Goal: Task Accomplishment & Management: Complete application form

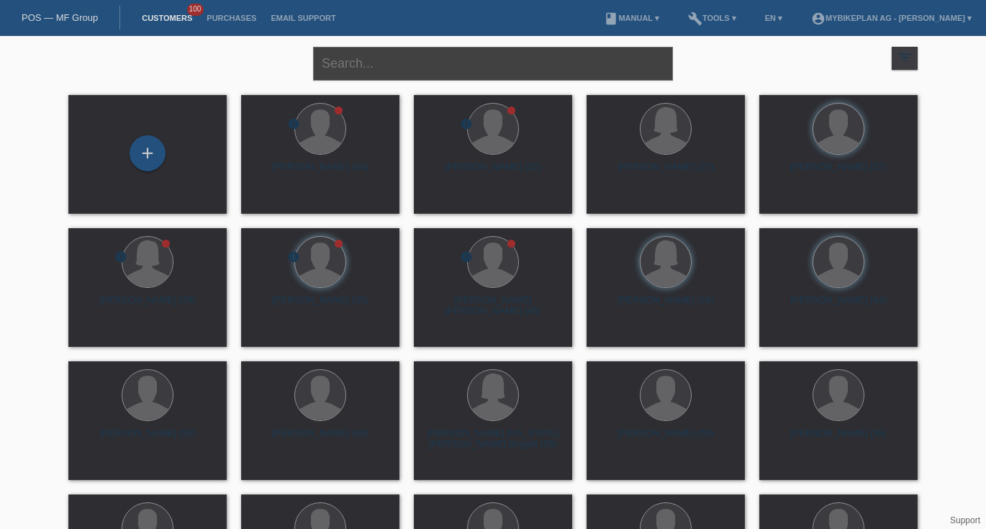
click at [335, 57] on input "text" at bounding box center [493, 64] width 360 height 34
paste input "[PERSON_NAME]"
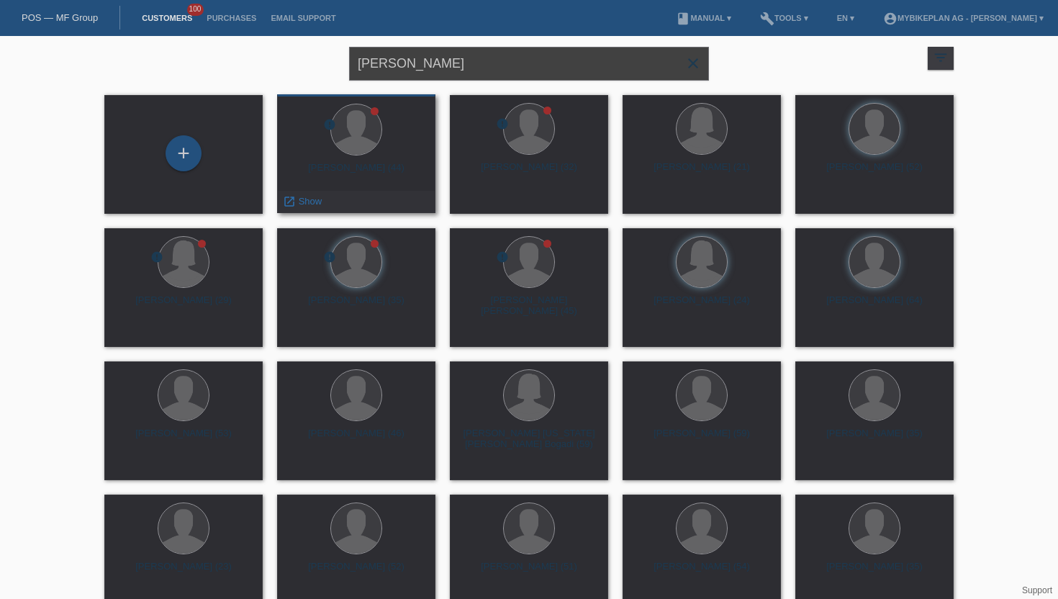
type input "[PERSON_NAME]"
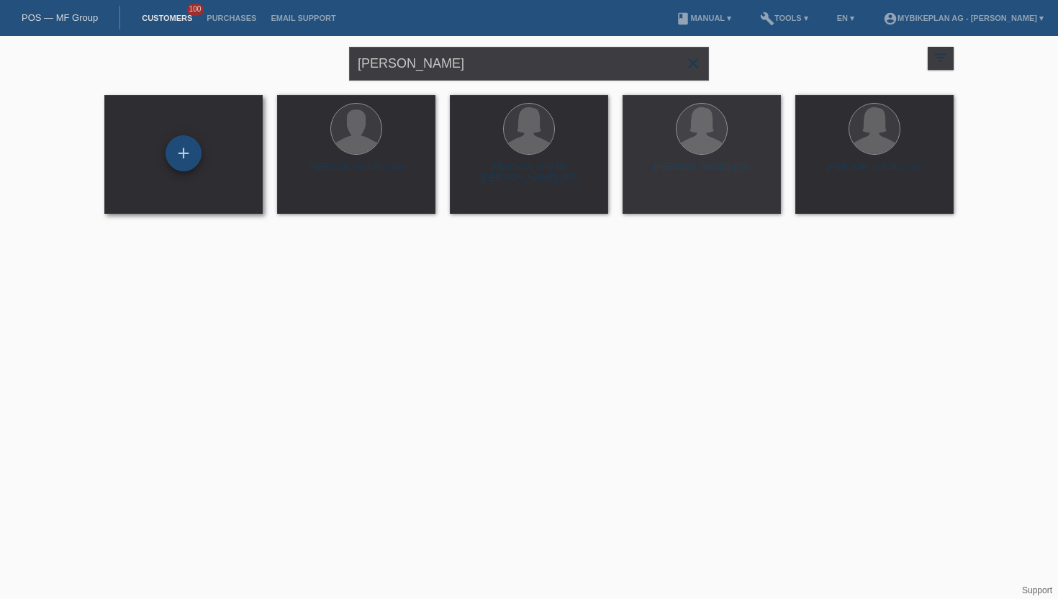
click at [184, 155] on div "+" at bounding box center [183, 153] width 36 height 36
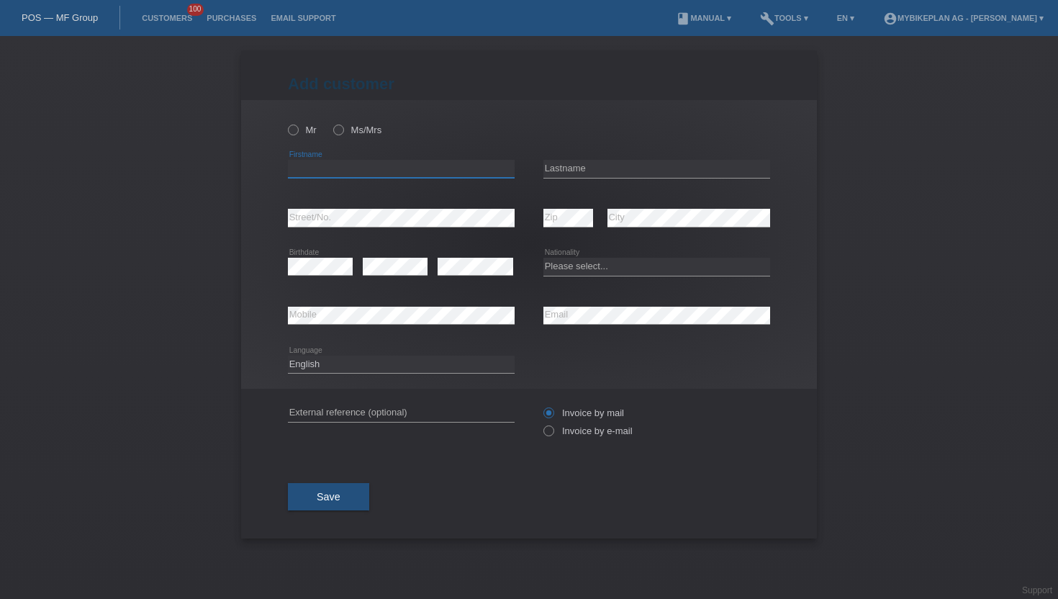
click at [322, 166] on input "text" at bounding box center [401, 169] width 227 height 18
paste input "[PERSON_NAME]"
click at [322, 166] on input "[PERSON_NAME]" at bounding box center [401, 169] width 227 height 18
type input "Nina"
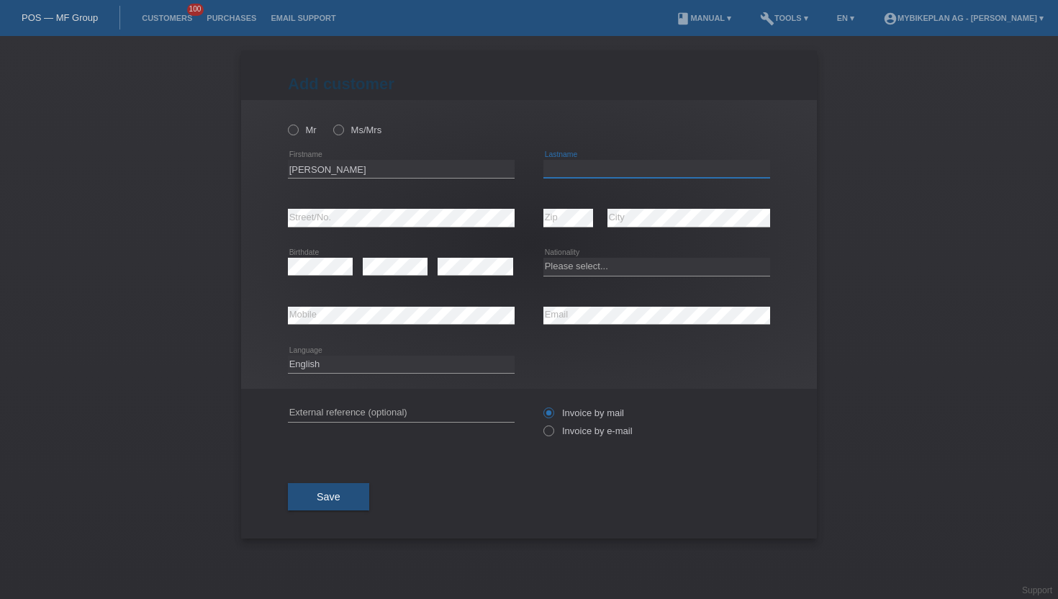
click at [558, 171] on input "text" at bounding box center [656, 169] width 227 height 18
paste input "Gustin"
type input "Gustin"
click at [345, 128] on label "Ms/Mrs" at bounding box center [357, 129] width 48 height 11
click at [342, 128] on input "Ms/Mrs" at bounding box center [337, 128] width 9 height 9
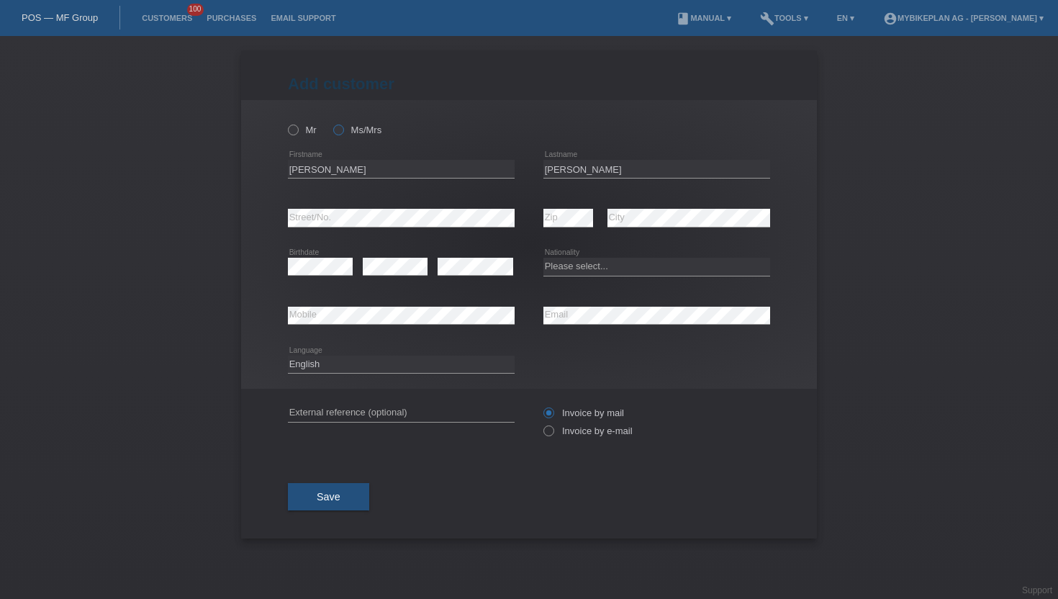
radio input "true"
click at [541, 423] on icon at bounding box center [541, 423] width 0 height 0
click at [551, 432] on input "Invoice by e-mail" at bounding box center [547, 434] width 9 height 18
radio input "true"
click at [309, 363] on select "Deutsch Français Italiano English" at bounding box center [401, 363] width 227 height 17
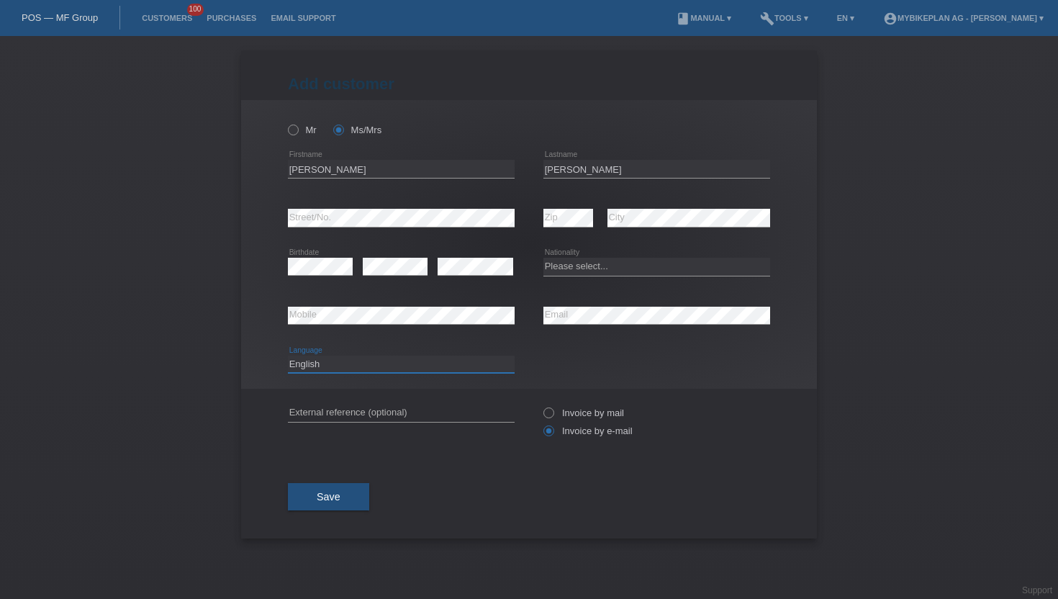
select select "de"
click at [288, 355] on select "Deutsch Français Italiano English" at bounding box center [401, 363] width 227 height 17
click at [562, 272] on select "Please select... Switzerland Austria Germany Liechtenstein ------------ Afghani…" at bounding box center [656, 266] width 227 height 17
select select "CH"
click at [543, 258] on select "Please select... Switzerland Austria Germany Liechtenstein ------------ Afghani…" at bounding box center [656, 266] width 227 height 17
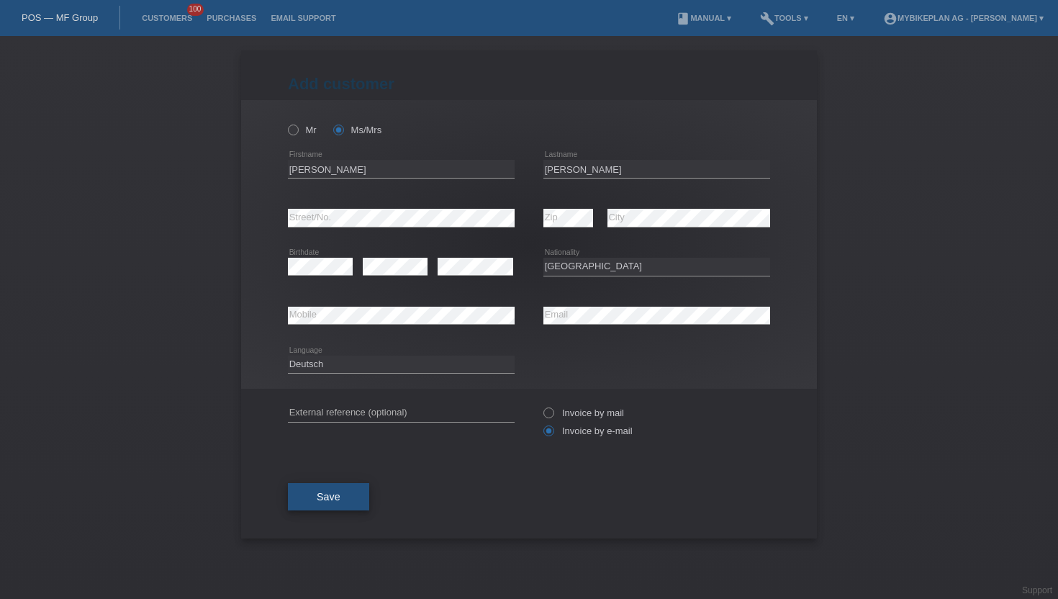
click at [332, 493] on span "Save" at bounding box center [329, 497] width 24 height 12
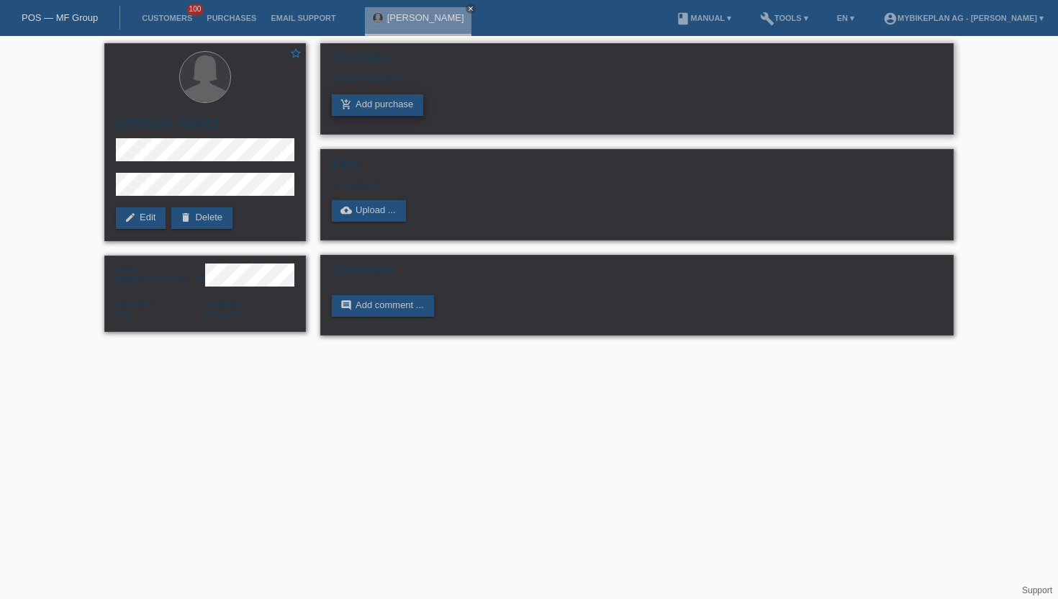
click at [386, 103] on link "add_shopping_cart Add purchase" at bounding box center [377, 105] width 91 height 22
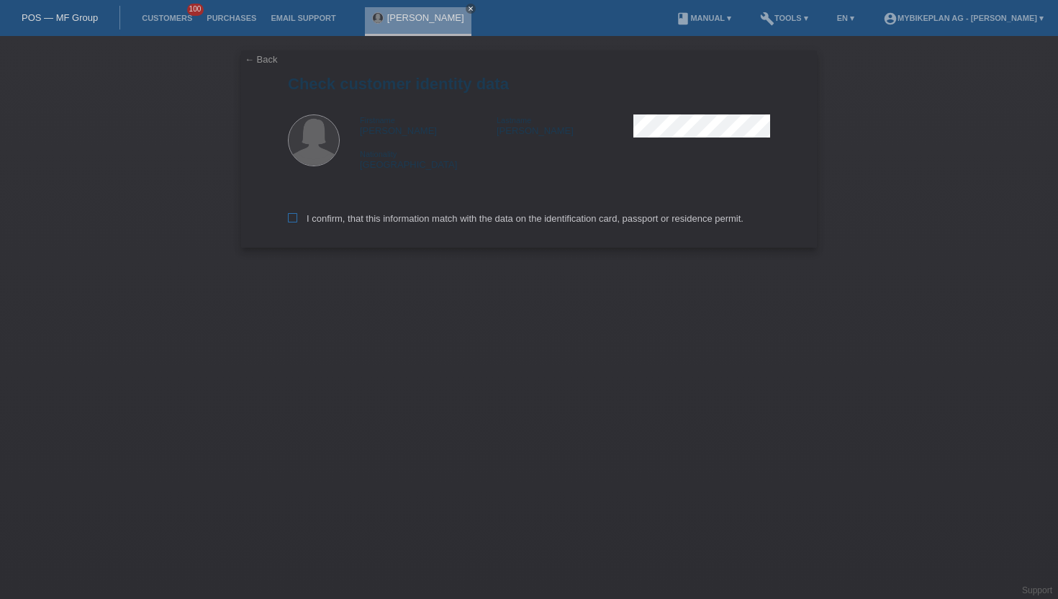
click at [296, 220] on icon at bounding box center [292, 217] width 9 height 9
click at [296, 220] on input "I confirm, that this information match with the data on the identification card…" at bounding box center [292, 217] width 9 height 9
checkbox input "true"
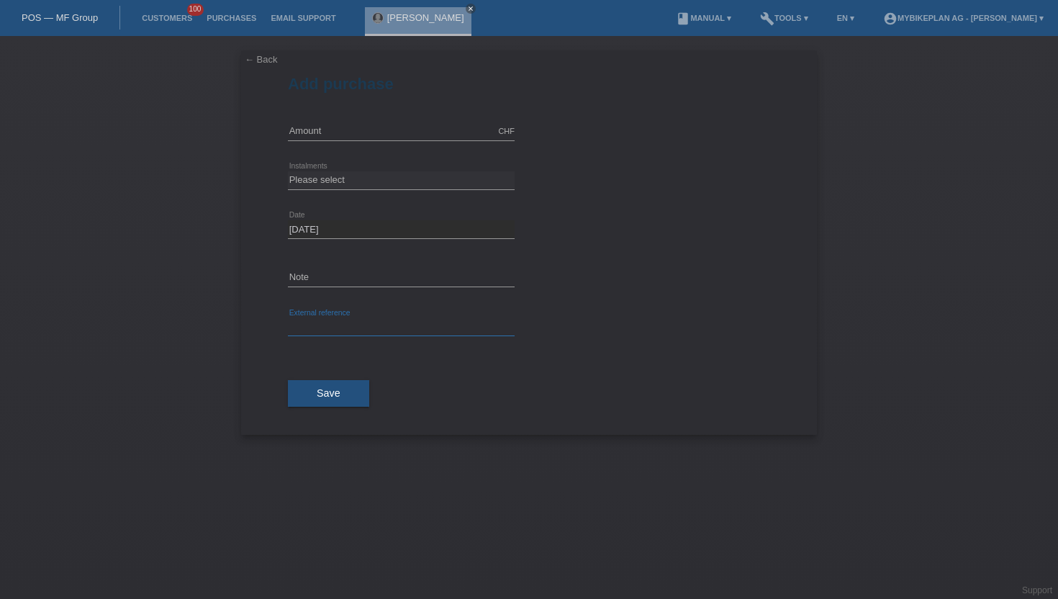
click at [309, 322] on input "text" at bounding box center [401, 327] width 227 height 18
paste input "44164200803"
type input "44164200803"
click at [312, 140] on icon at bounding box center [401, 140] width 227 height 1
click at [314, 128] on input "text" at bounding box center [401, 131] width 227 height 18
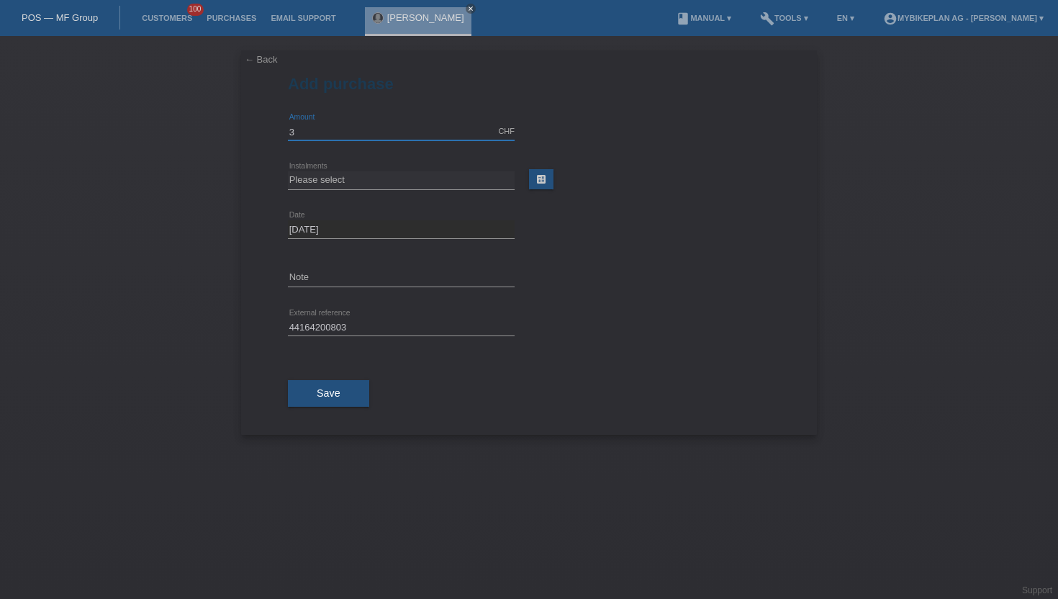
type input "3999.00"
click at [348, 179] on select "Please select 6 instalments 12 instalments 18 instalments 24 instalments 36 ins…" at bounding box center [401, 179] width 227 height 17
click at [288, 171] on select "Please select 6 instalments 12 instalments 18 instalments 24 instalments 36 ins…" at bounding box center [401, 179] width 227 height 17
click at [365, 181] on select "Please select 6 instalments 12 instalments 18 instalments 24 instalments 36 ins…" at bounding box center [401, 179] width 227 height 17
select select "487"
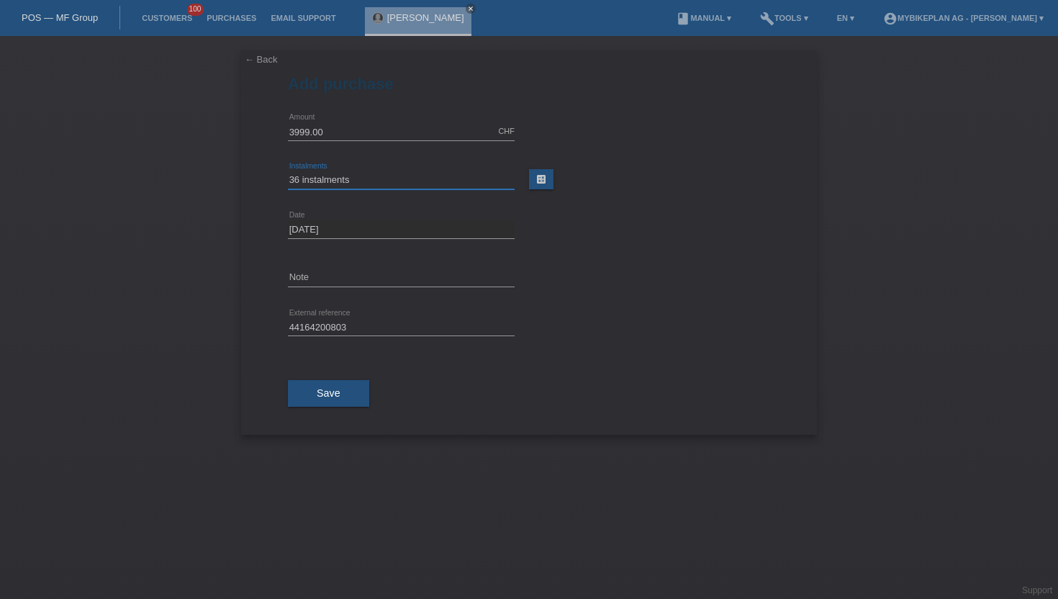
click at [288, 171] on select "Please select 6 instalments 12 instalments 18 instalments 24 instalments 36 ins…" at bounding box center [401, 179] width 227 height 17
click at [335, 384] on button "Save" at bounding box center [328, 393] width 81 height 27
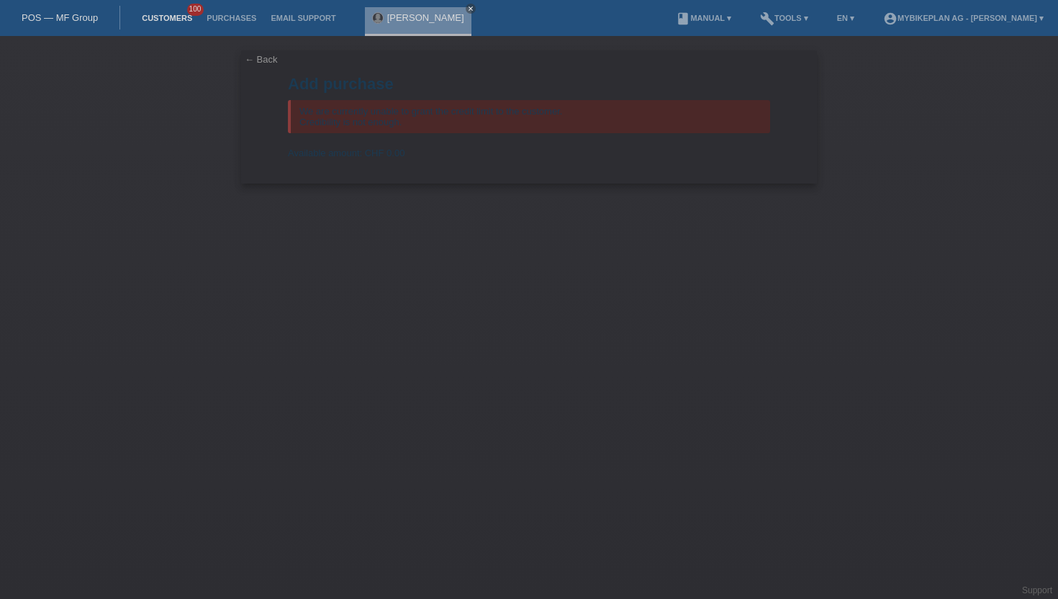
click at [148, 17] on link "Customers" at bounding box center [167, 18] width 65 height 9
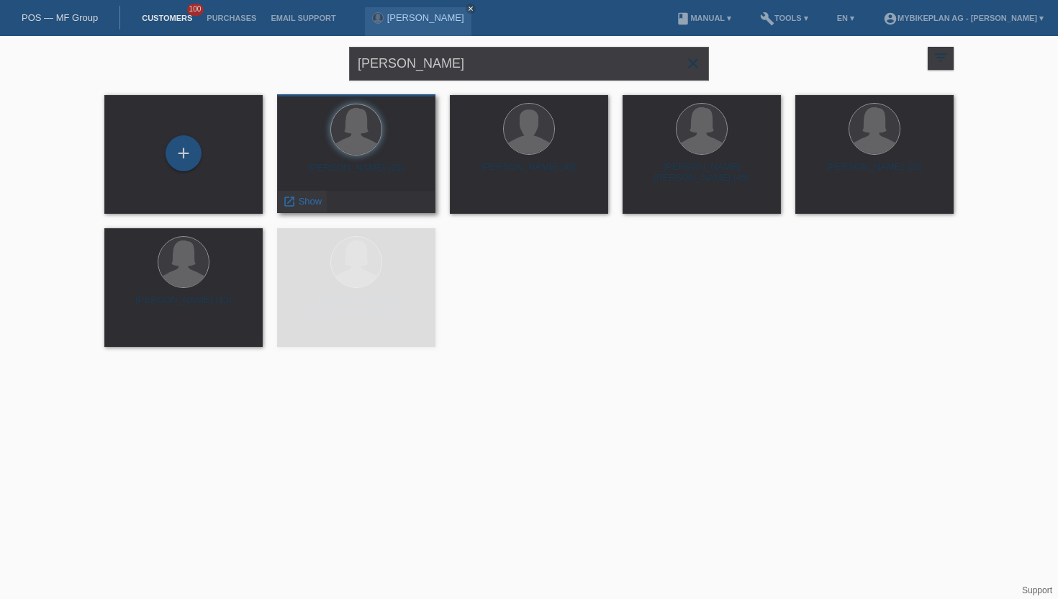
click at [304, 204] on span "Show" at bounding box center [311, 201] width 24 height 11
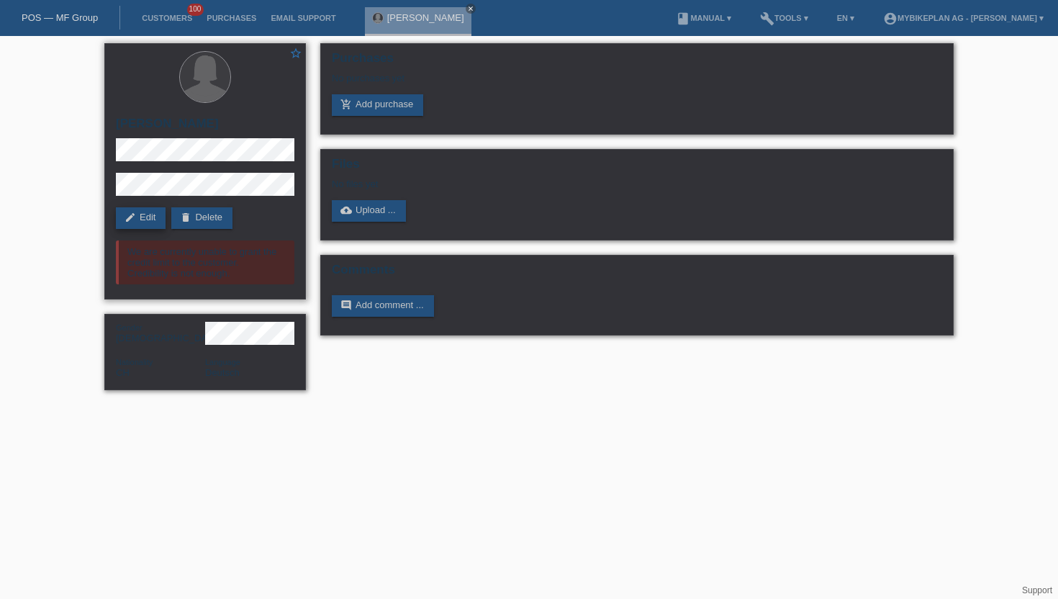
click at [151, 222] on link "edit Edit" at bounding box center [141, 218] width 50 height 22
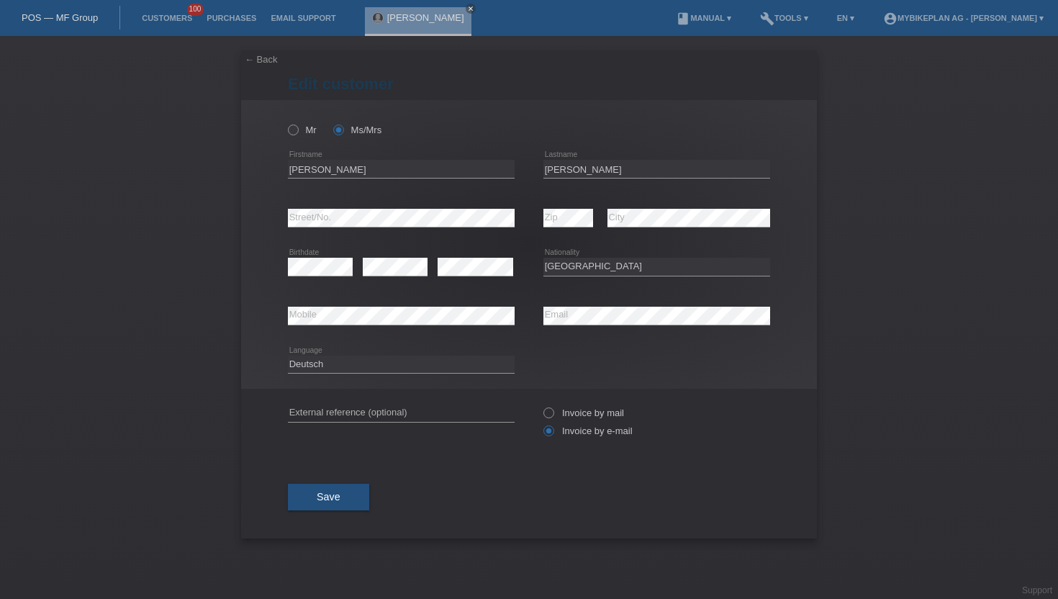
select select "CH"
click at [348, 172] on input "[PERSON_NAME]" at bounding box center [401, 169] width 227 height 18
type input "[PERSON_NAME] [PERSON_NAME]"
click at [326, 486] on button "Save" at bounding box center [328, 496] width 81 height 27
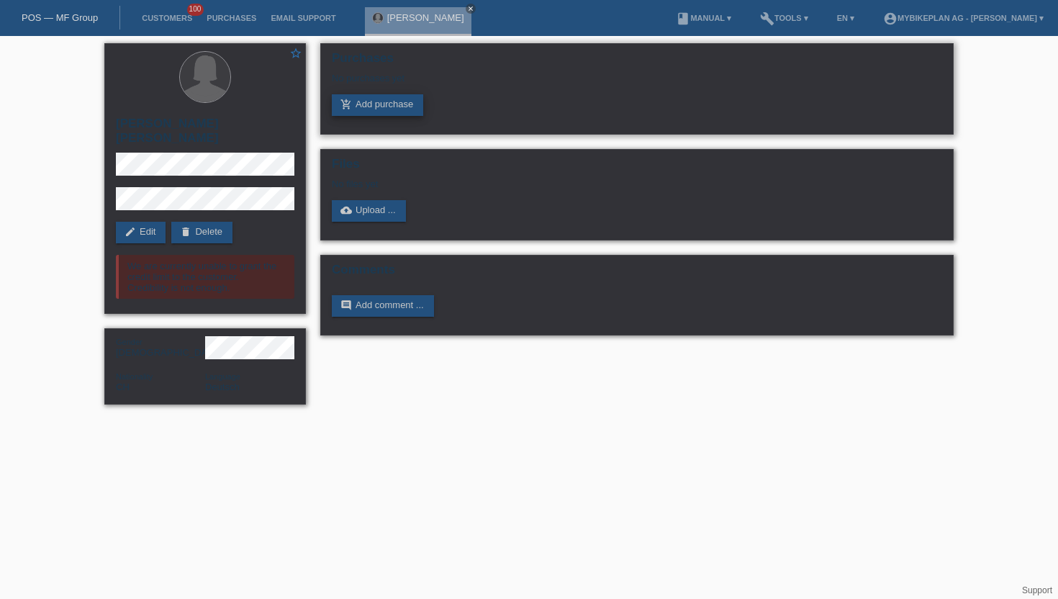
click at [377, 109] on link "add_shopping_cart Add purchase" at bounding box center [377, 105] width 91 height 22
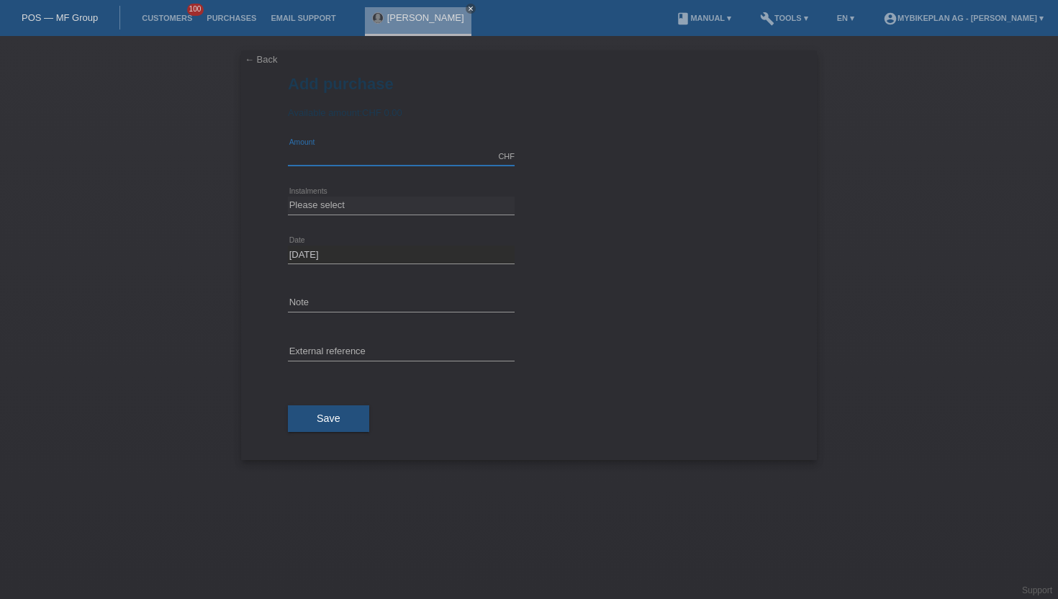
click at [345, 157] on input "text" at bounding box center [401, 156] width 227 height 18
drag, startPoint x: 296, startPoint y: 162, endPoint x: 191, endPoint y: 173, distance: 106.3
click at [191, 173] on div "← Back Add purchase Available amount: CHF 0.00 2999.00 error Amount" at bounding box center [529, 317] width 1058 height 563
type input "2"
type input "3999.00"
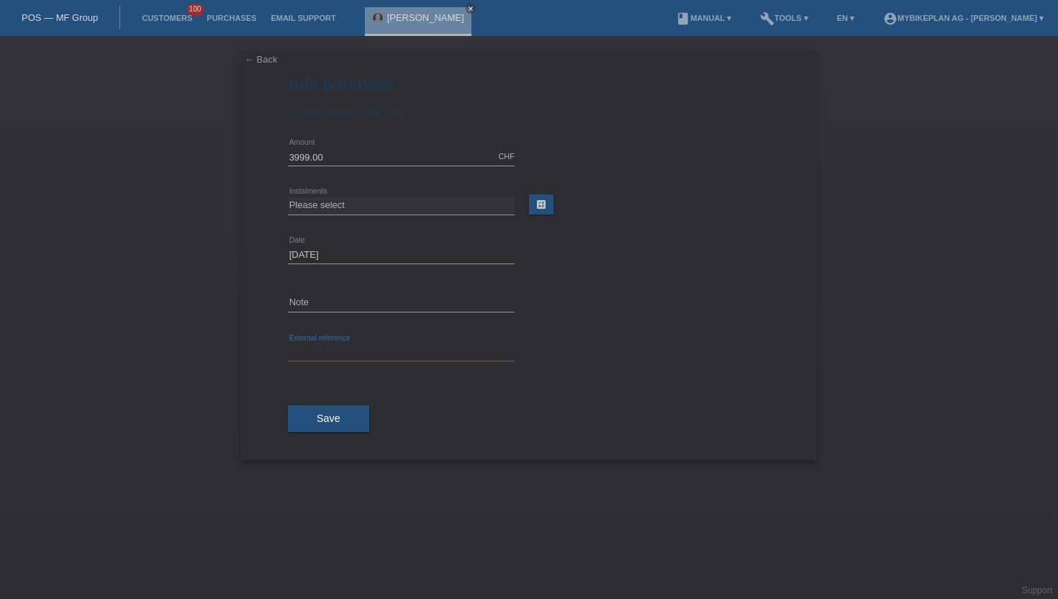
click at [323, 344] on input "text" at bounding box center [401, 352] width 227 height 18
paste input "44164200803"
type input "44164200803"
click at [329, 208] on select "Please select 6 instalments 12 instalments 18 instalments 24 instalments 36 ins…" at bounding box center [401, 204] width 227 height 17
select select "487"
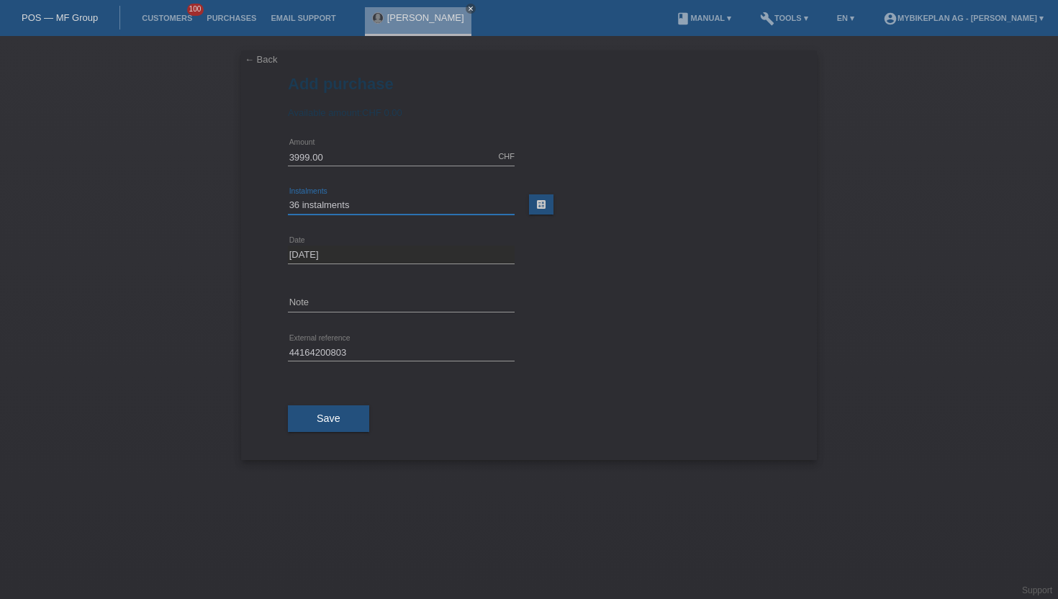
click at [288, 197] on select "Please select 6 instalments 12 instalments 18 instalments 24 instalments 36 ins…" at bounding box center [401, 204] width 227 height 17
click at [330, 392] on div "Save" at bounding box center [529, 418] width 482 height 83
click at [330, 415] on span "Save" at bounding box center [329, 418] width 24 height 12
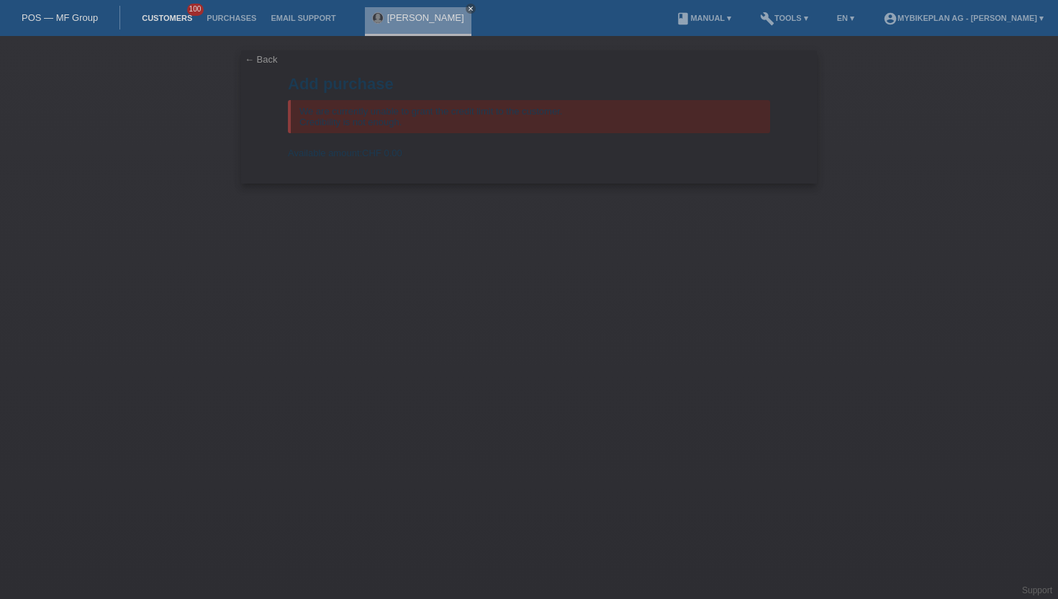
click at [154, 19] on link "Customers" at bounding box center [167, 18] width 65 height 9
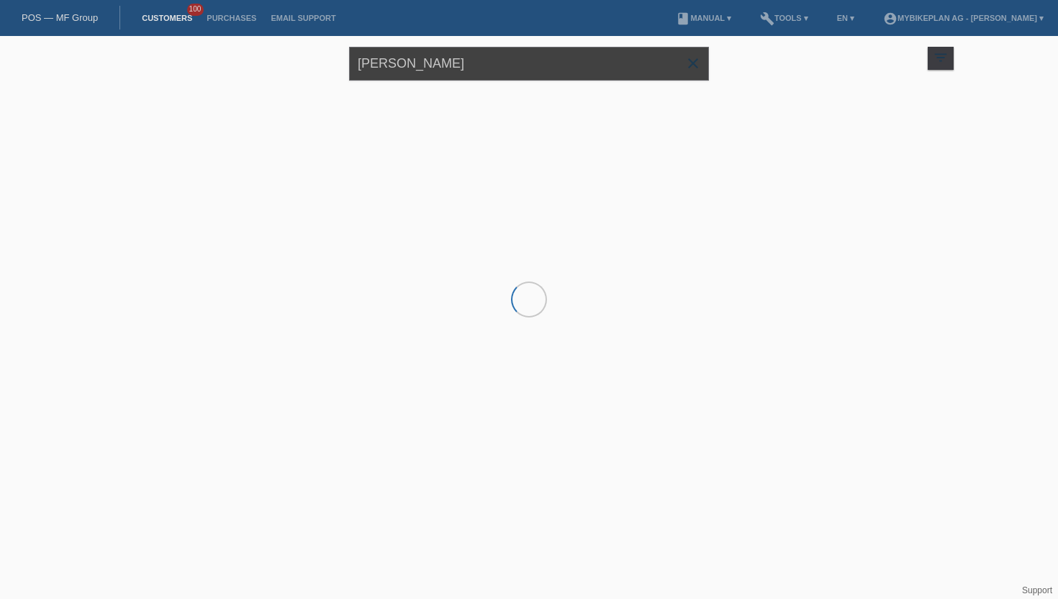
drag, startPoint x: 465, startPoint y: 66, endPoint x: 301, endPoint y: 66, distance: 163.3
click at [301, 66] on div "Nina Gustin close filter_list view_module Show all customers star Show stared c…" at bounding box center [528, 62] width 863 height 52
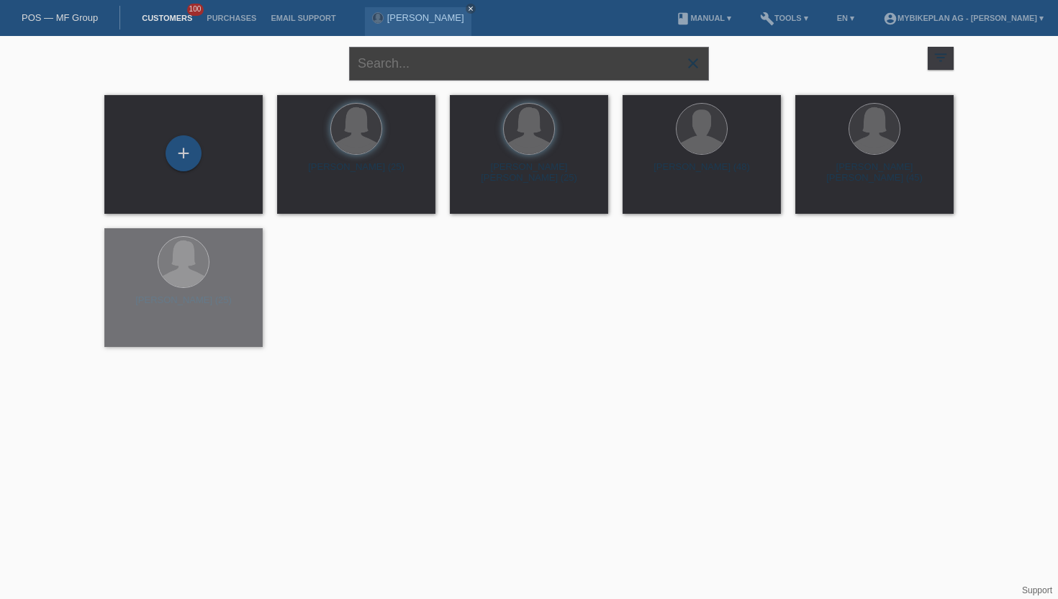
paste input "44164200803"
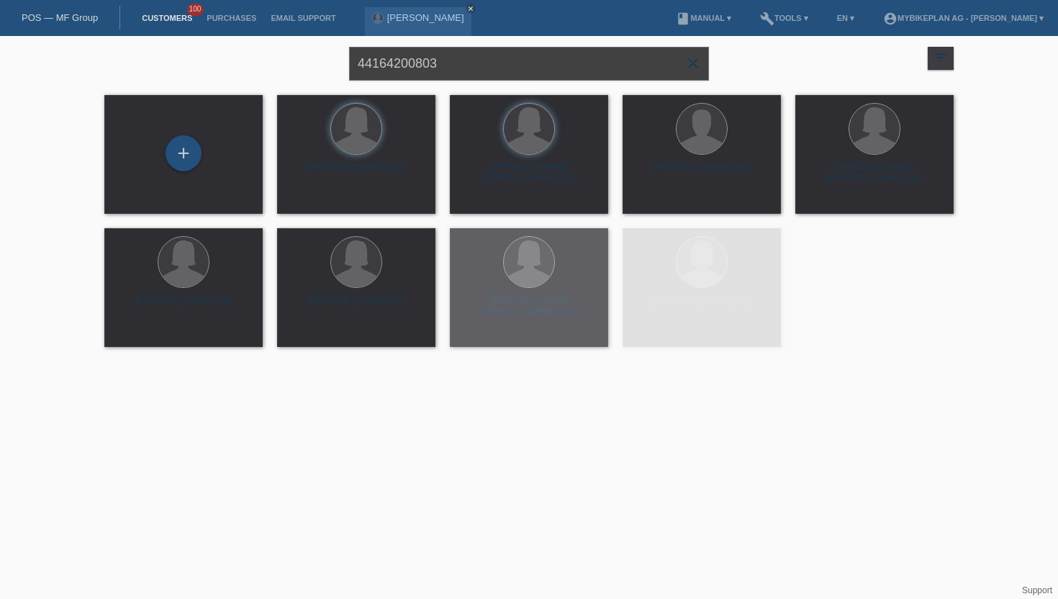
type input "44164200803"
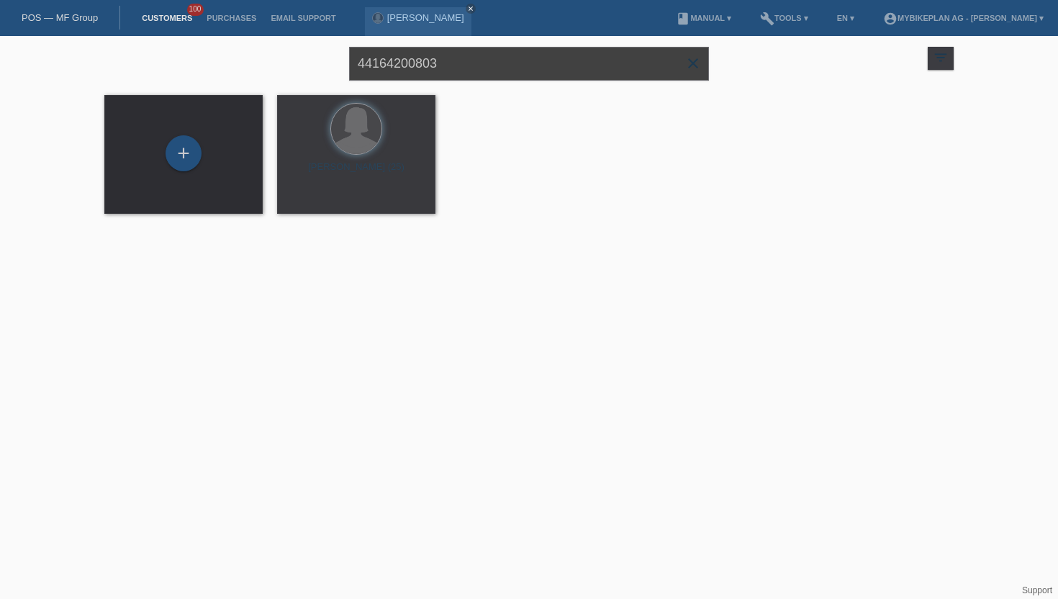
drag, startPoint x: 482, startPoint y: 60, endPoint x: 171, endPoint y: 50, distance: 311.7
click at [171, 50] on div "44164200803 close filter_list view_module Show all customers star Show stared c…" at bounding box center [528, 62] width 863 height 52
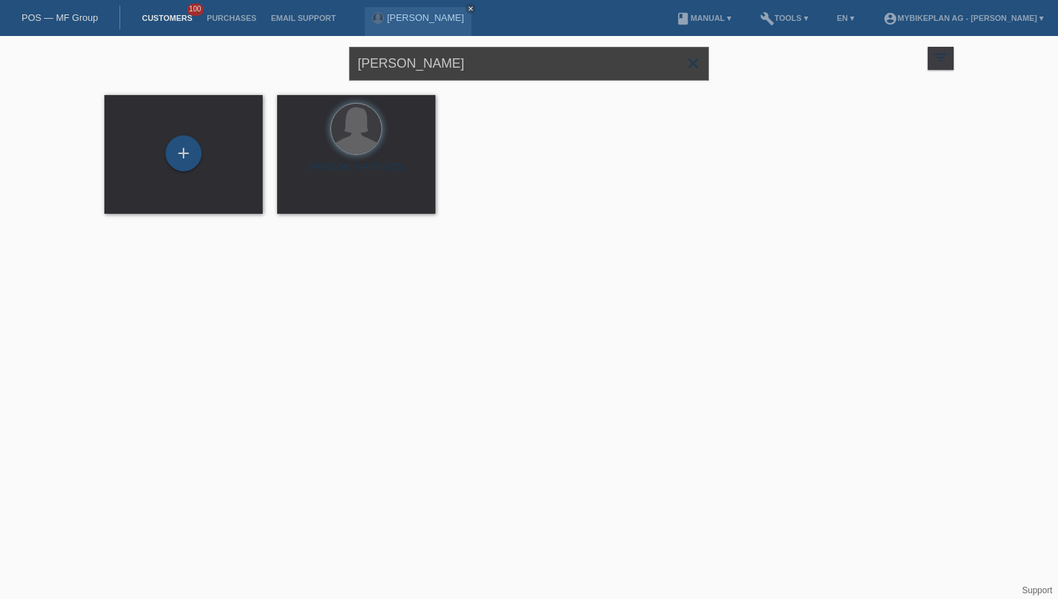
type input "Monika maskova"
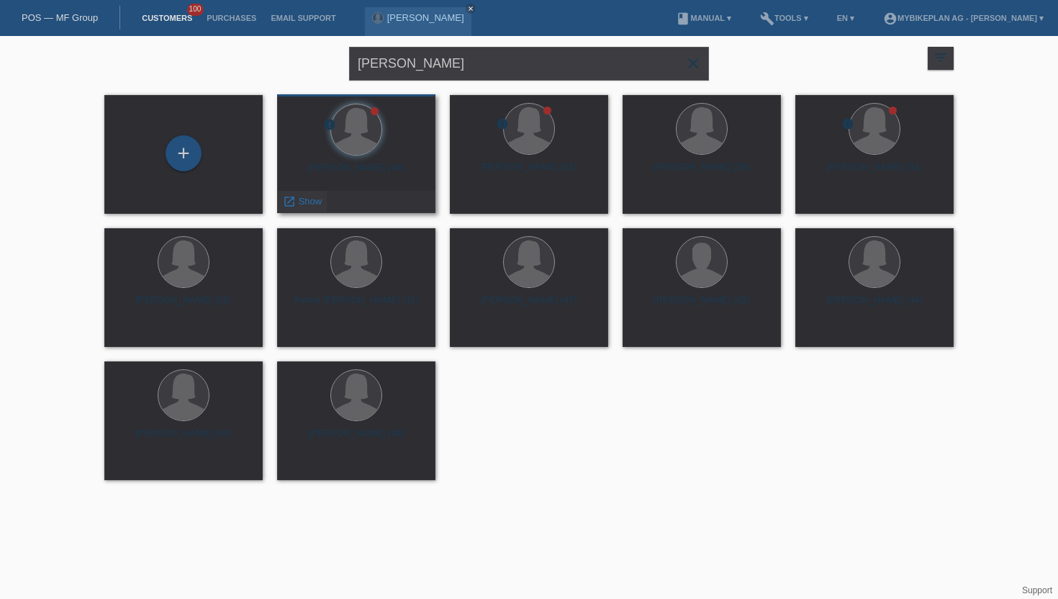
click at [297, 201] on link "launch Show" at bounding box center [302, 201] width 39 height 11
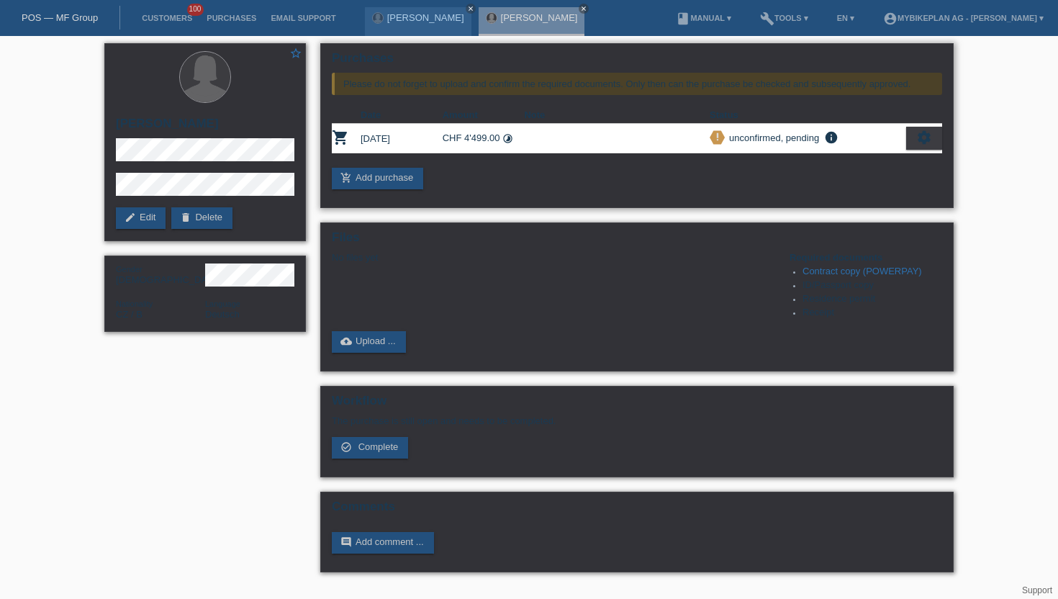
click at [919, 140] on icon "settings" at bounding box center [924, 138] width 16 height 16
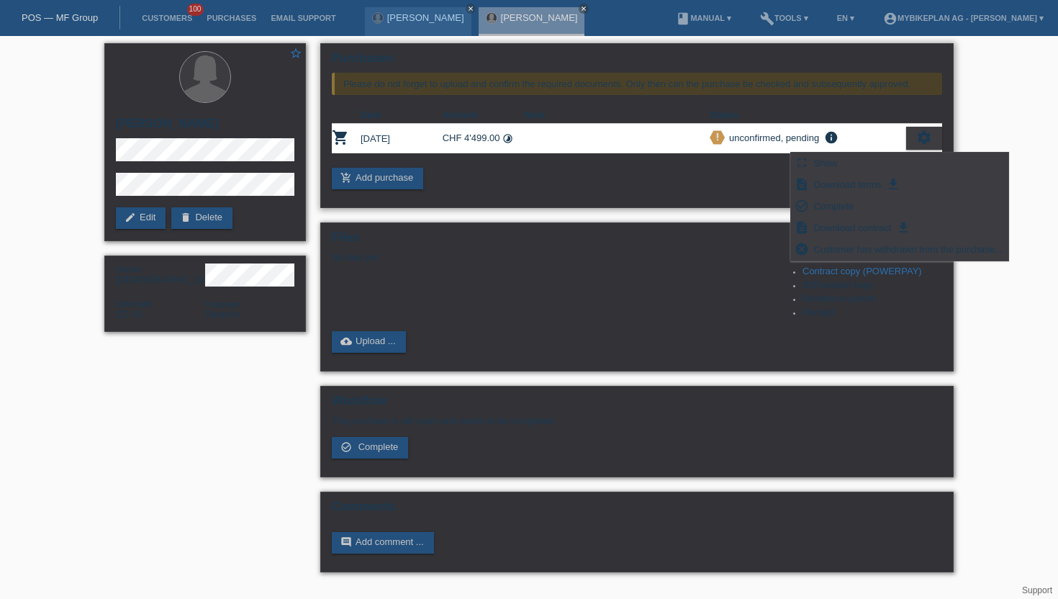
click at [700, 197] on div "Purchases Please do not forget to upload and confirm the required documents. On…" at bounding box center [636, 125] width 633 height 165
click at [924, 138] on icon "settings" at bounding box center [924, 138] width 16 height 16
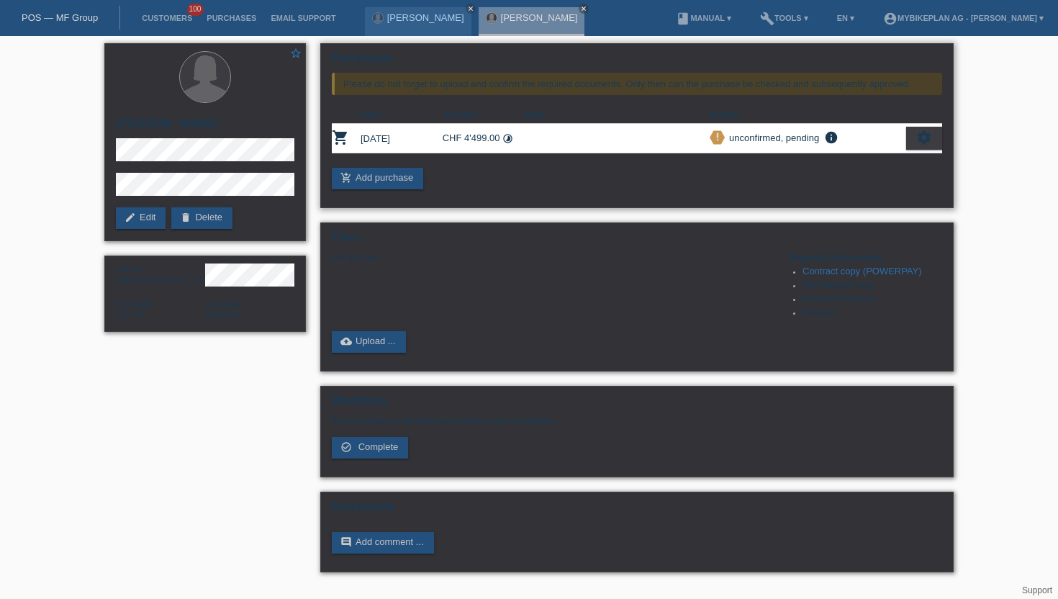
click at [931, 141] on icon "settings" at bounding box center [924, 138] width 16 height 16
click at [912, 138] on div "settings" at bounding box center [924, 138] width 36 height 23
click at [926, 140] on icon "settings" at bounding box center [924, 138] width 16 height 16
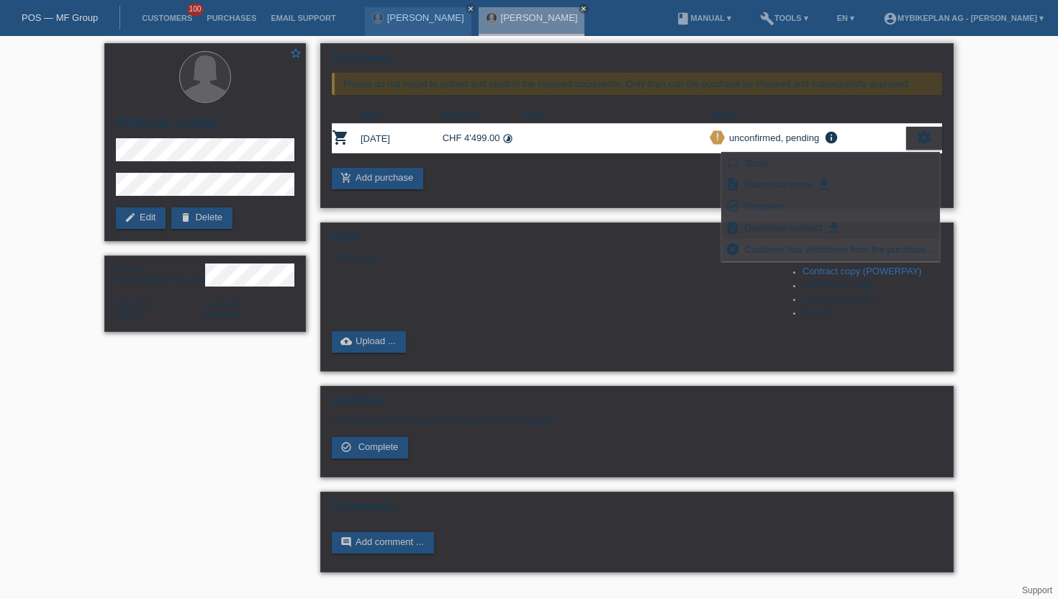
click at [757, 251] on span "Customer has withdrawn from the purchase..." at bounding box center [839, 248] width 193 height 17
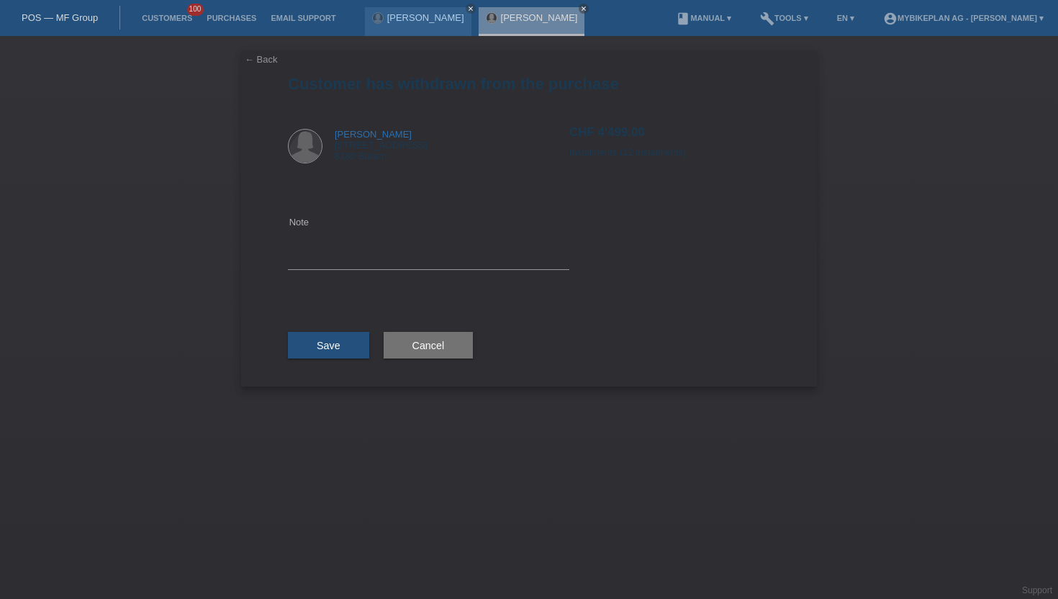
click at [342, 269] on icon at bounding box center [428, 269] width 281 height 1
click at [342, 260] on textarea at bounding box center [428, 241] width 281 height 55
type textarea "wrong instalement"
click at [333, 340] on span "Save" at bounding box center [329, 346] width 24 height 12
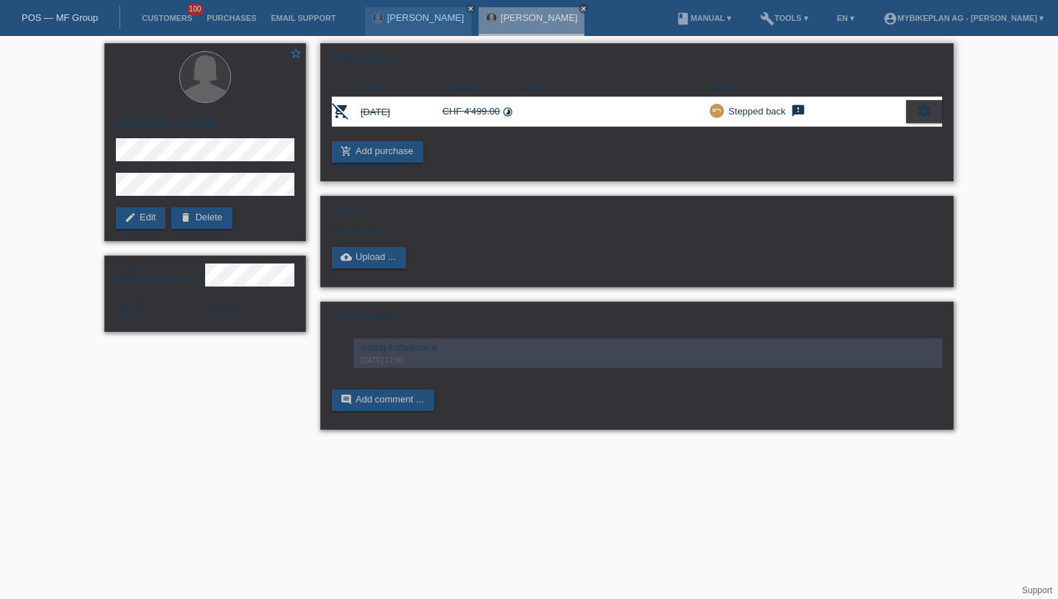
click at [378, 140] on div "Purchases Date Amount Note Status remove_shopping_cart 23.09.2025 CHF 4'499.00 …" at bounding box center [636, 112] width 633 height 138
click at [376, 153] on link "add_shopping_cart Add purchase" at bounding box center [377, 152] width 91 height 22
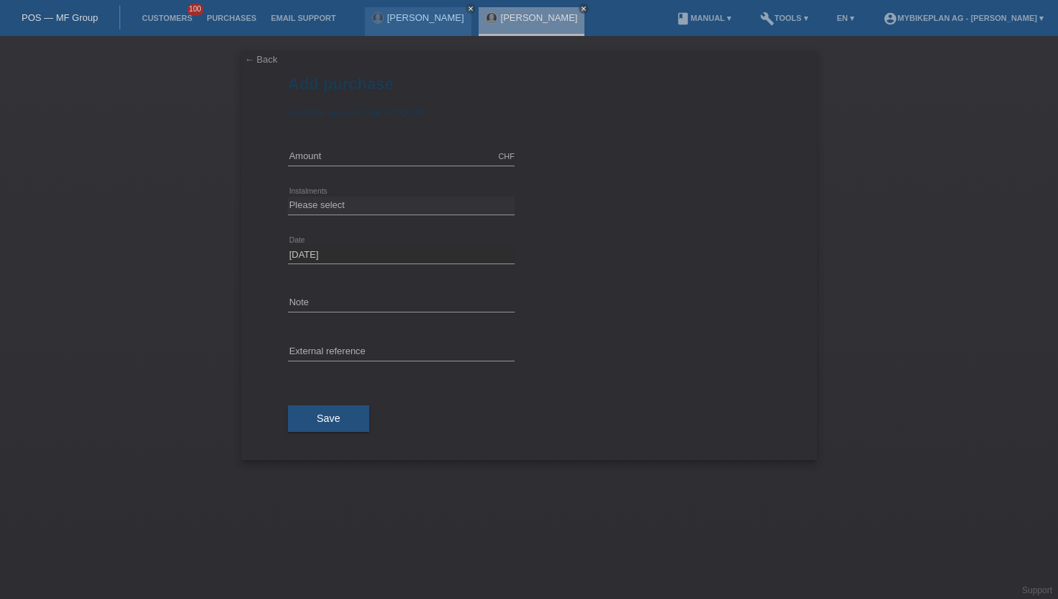
click at [325, 167] on div "CHF error Amount" at bounding box center [401, 156] width 227 height 49
click at [325, 165] on div "CHF error Amount" at bounding box center [401, 156] width 227 height 19
click at [322, 360] on input "text" at bounding box center [401, 352] width 227 height 18
paste input "44091716866"
type input "44091716866"
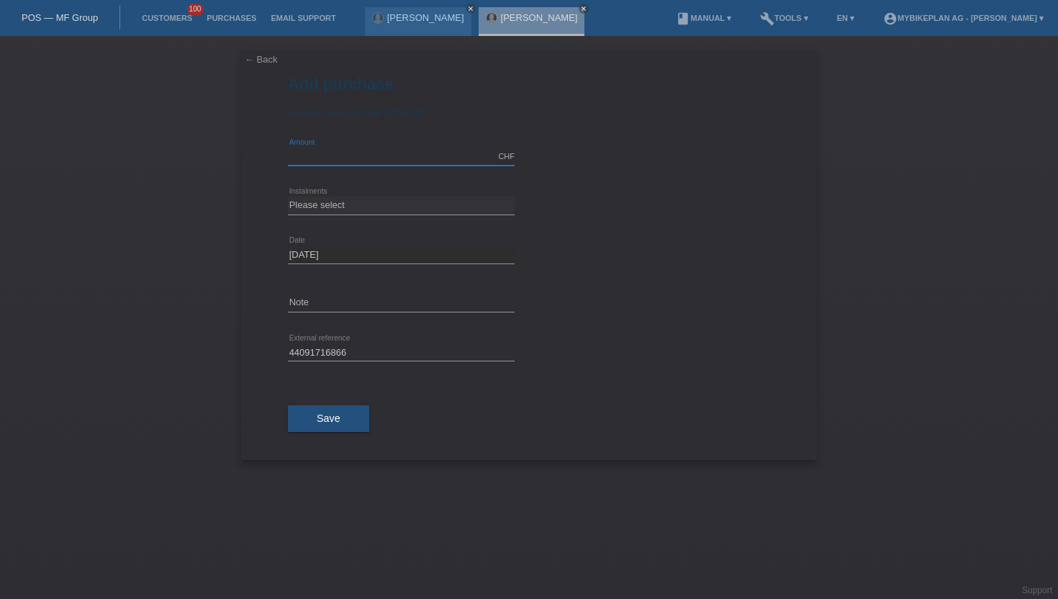
click at [307, 158] on input "text" at bounding box center [401, 156] width 227 height 18
type input "4499.00"
click at [324, 188] on div "Please select 6 instalments 12 instalments 18 instalments 24 instalments 36 ins…" at bounding box center [401, 205] width 227 height 49
click at [324, 195] on div "Please select 6 instalments 12 instalments 18 instalments 24 instalments 36 ins…" at bounding box center [401, 205] width 227 height 49
click at [325, 214] on select "Please select 6 instalments 12 instalments 18 instalments 24 instalments 36 ins…" at bounding box center [401, 204] width 227 height 17
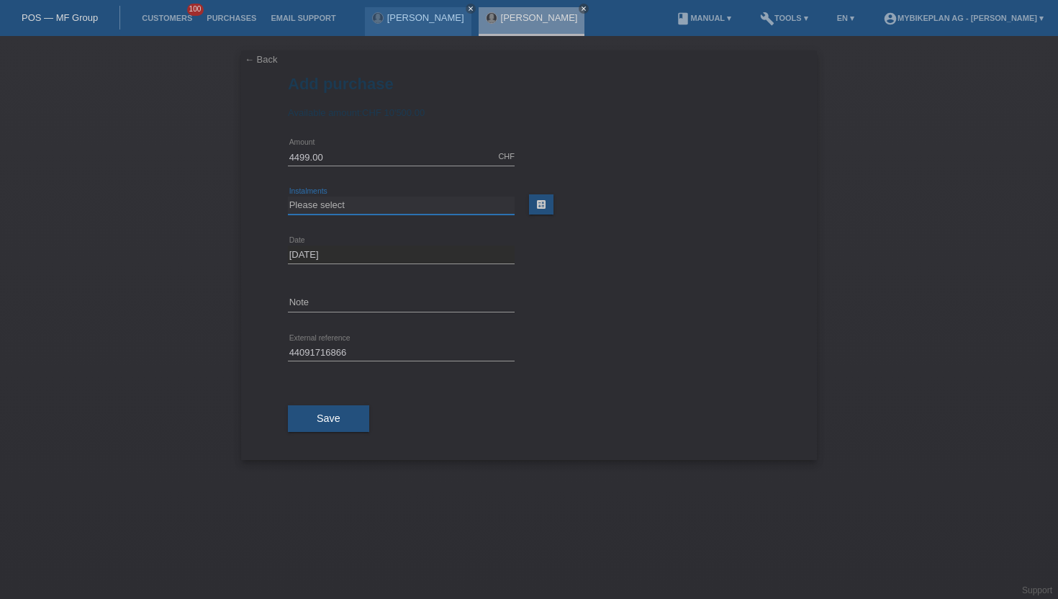
select select "486"
click at [288, 197] on select "Please select 6 instalments 12 instalments 18 instalments 24 instalments 36 ins…" at bounding box center [401, 204] width 227 height 17
click at [332, 419] on span "Save" at bounding box center [329, 418] width 24 height 12
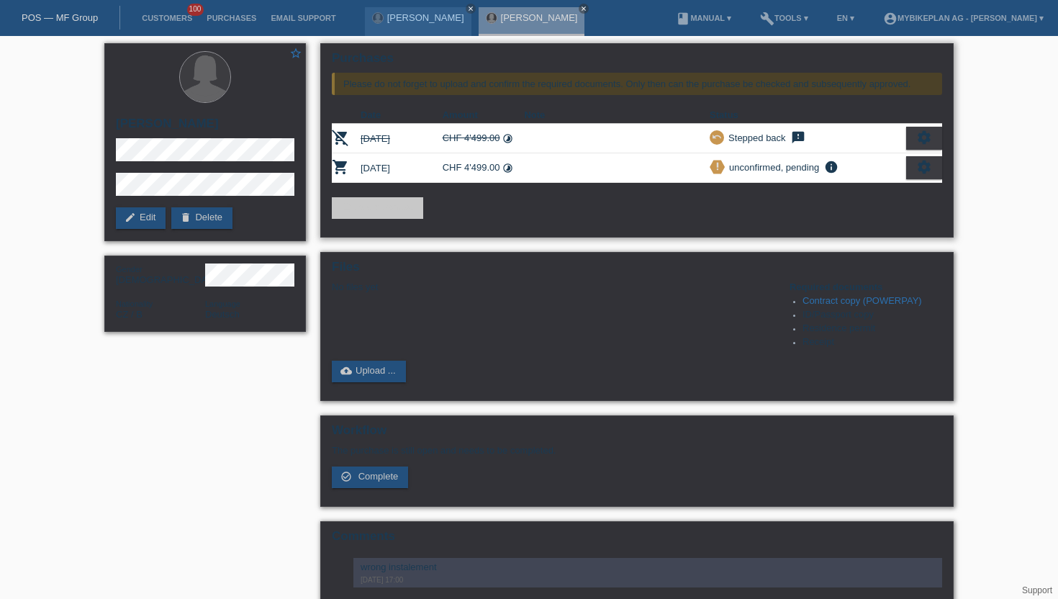
click at [922, 173] on icon "settings" at bounding box center [924, 167] width 16 height 16
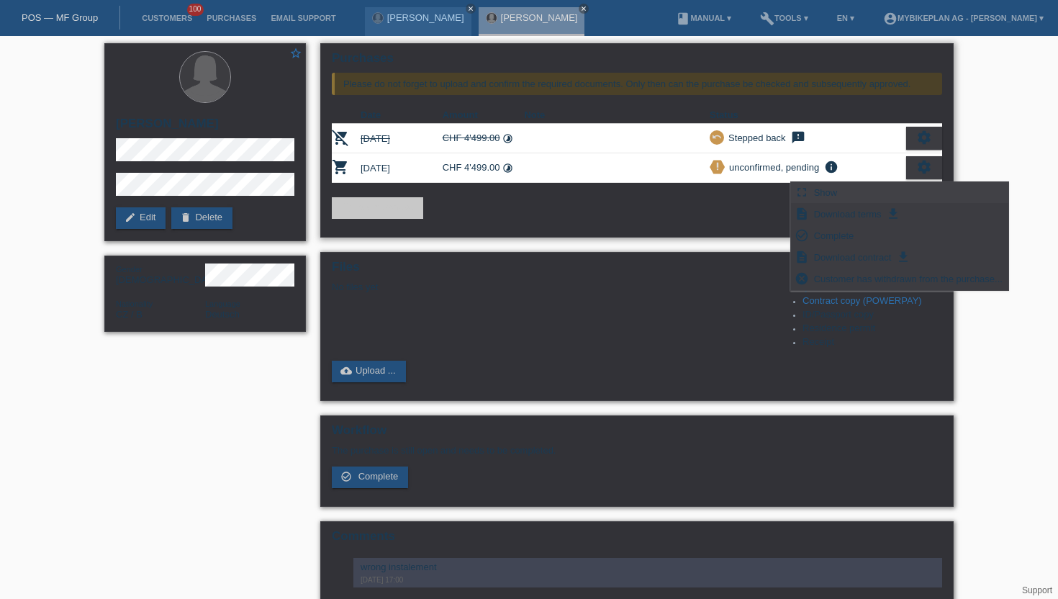
click at [839, 201] on div "fullscreen Show" at bounding box center [899, 193] width 217 height 22
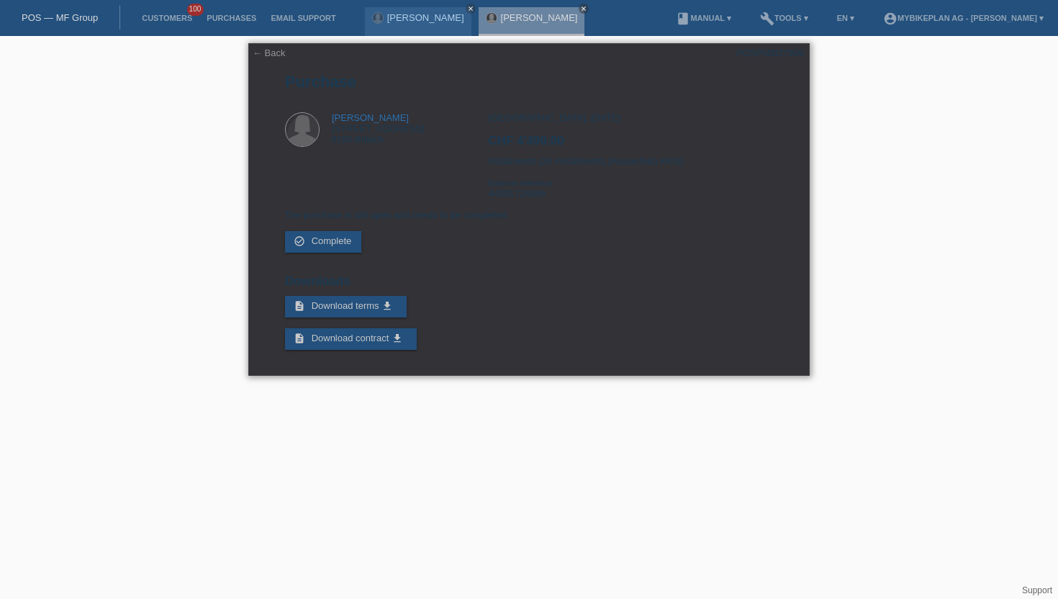
click at [763, 47] on div "POSP00027909" at bounding box center [770, 52] width 68 height 11
copy div "POSP00027909"
click at [170, 19] on link "Customers" at bounding box center [167, 18] width 65 height 9
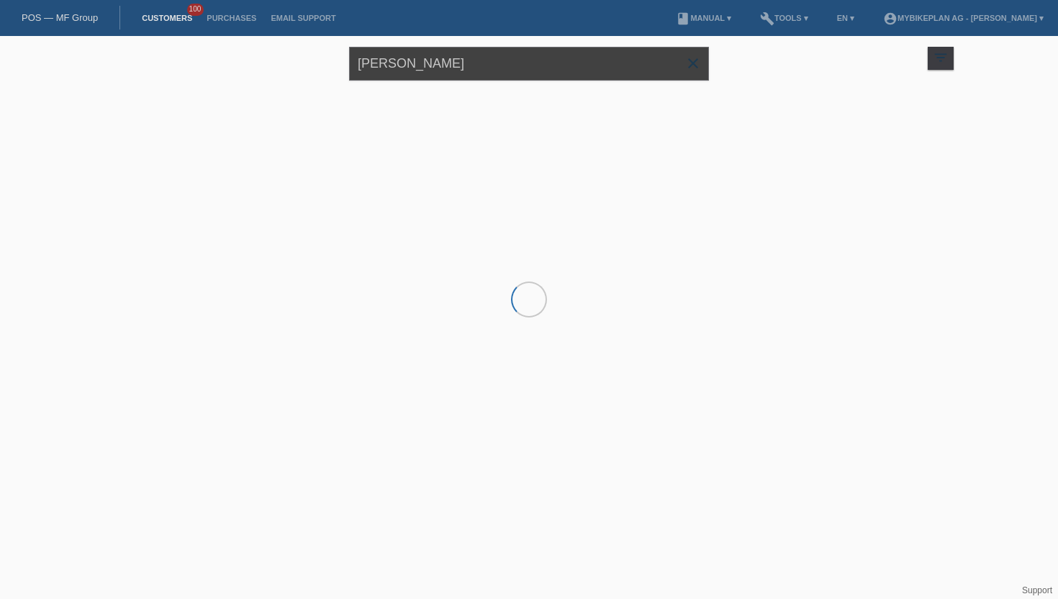
click at [455, 65] on input "Monika maskova" at bounding box center [529, 64] width 360 height 34
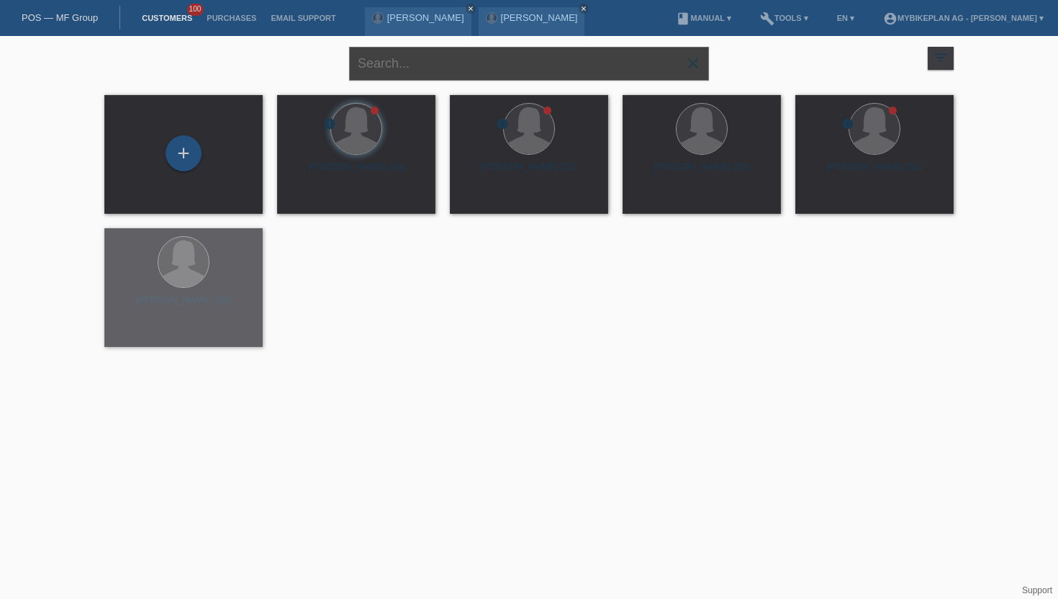
paste input "[PERSON_NAME]"
type input "[PERSON_NAME]"
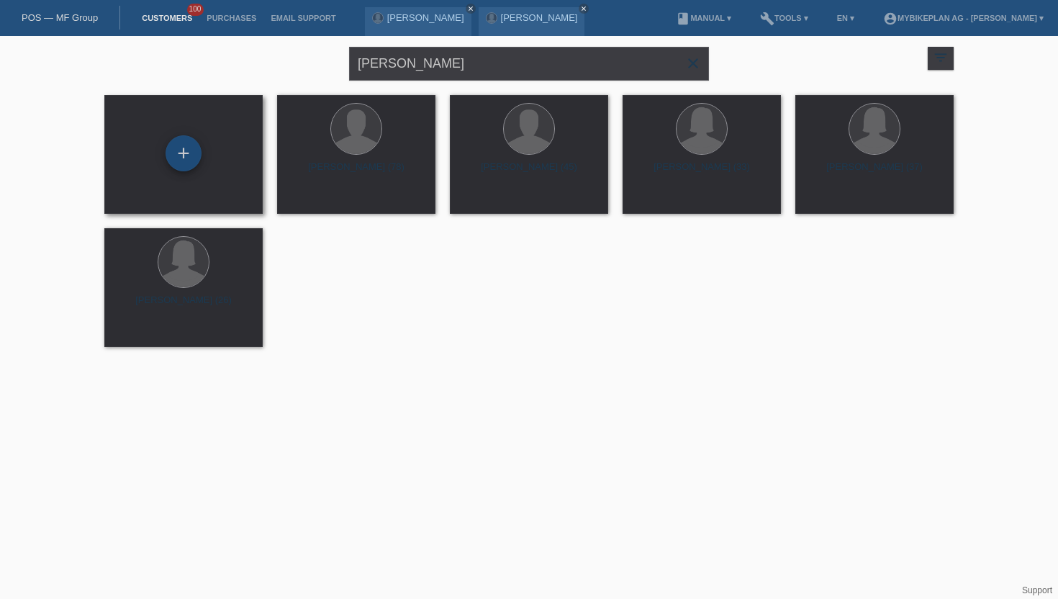
click at [183, 157] on div "+" at bounding box center [183, 153] width 36 height 36
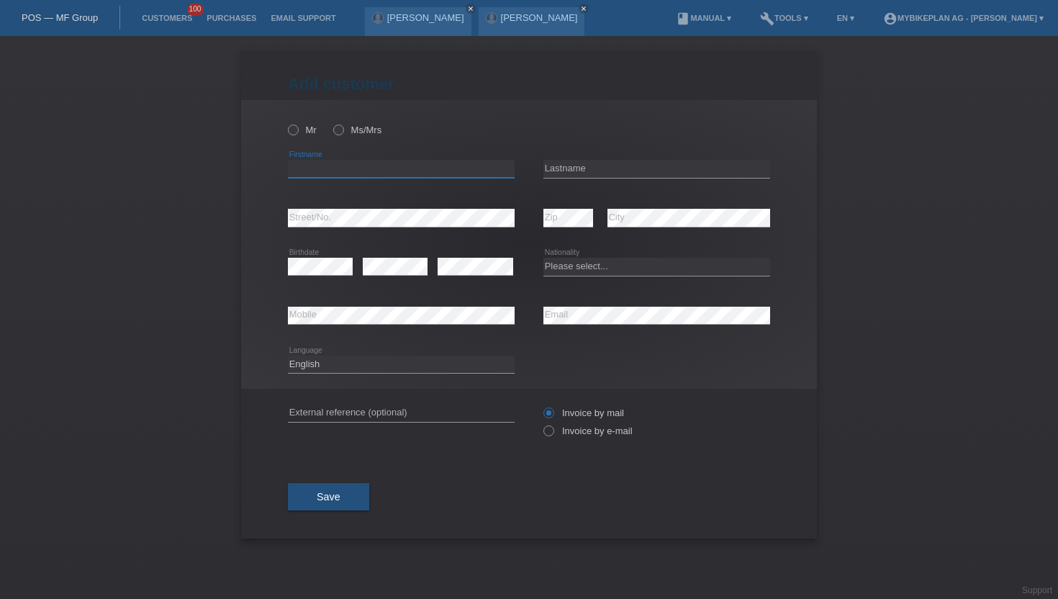
click at [295, 165] on input "text" at bounding box center [401, 169] width 227 height 18
paste input "[PERSON_NAME]"
click at [333, 168] on input "[PERSON_NAME]" at bounding box center [401, 169] width 227 height 18
type input "[PERSON_NAME]"
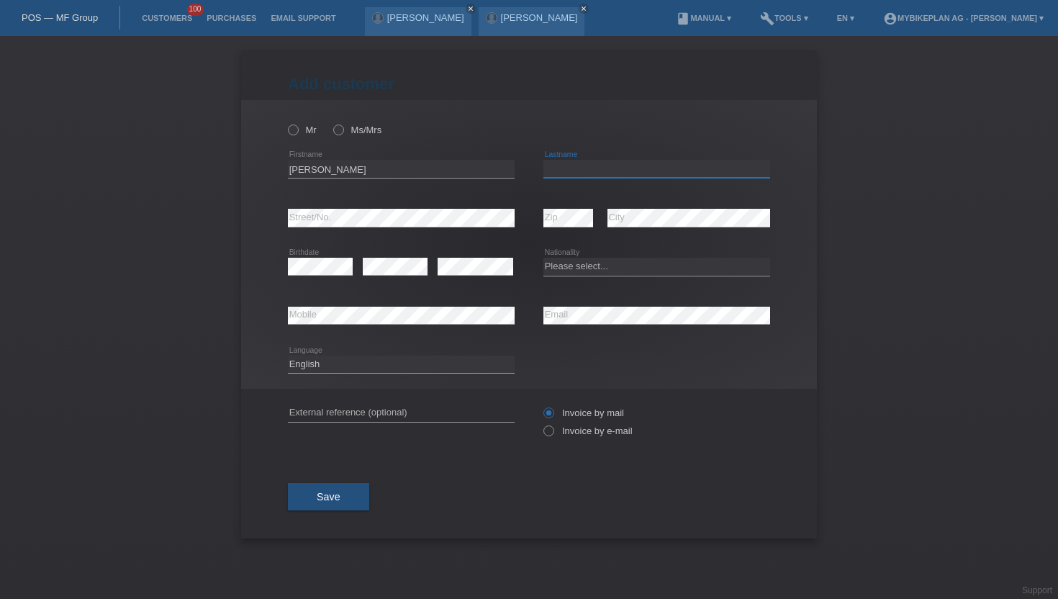
click at [545, 168] on input "text" at bounding box center [656, 169] width 227 height 18
paste input "Fagetti"
type input "Fagetti"
click at [331, 122] on icon at bounding box center [331, 122] width 0 height 0
click at [340, 127] on input "Ms/Mrs" at bounding box center [337, 128] width 9 height 9
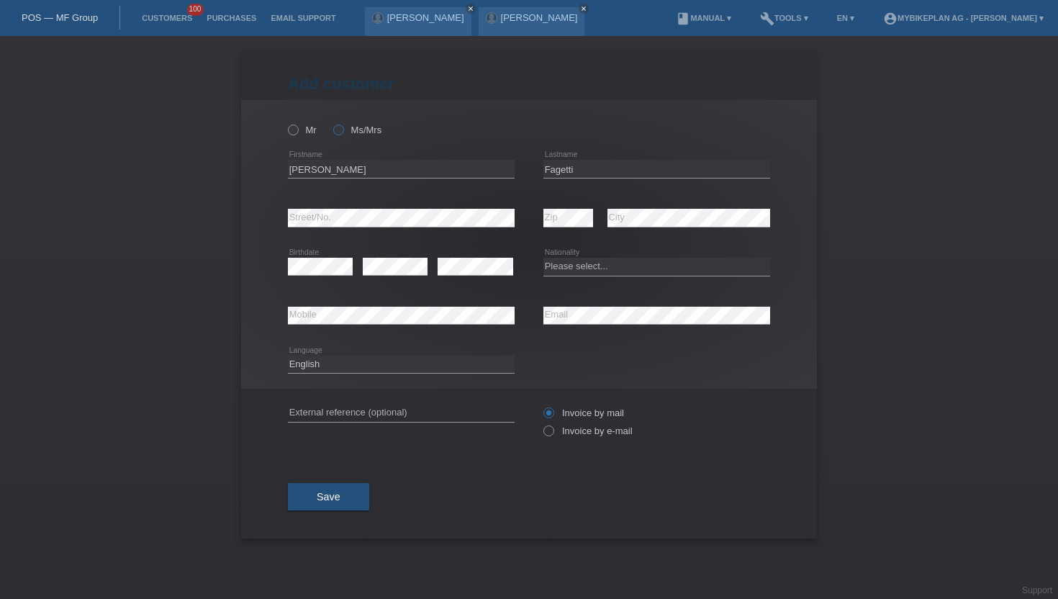
radio input "true"
click at [541, 423] on icon at bounding box center [541, 423] width 0 height 0
click at [548, 434] on input "Invoice by e-mail" at bounding box center [547, 434] width 9 height 18
radio input "true"
click at [351, 368] on select "Deutsch Français Italiano English" at bounding box center [401, 363] width 227 height 17
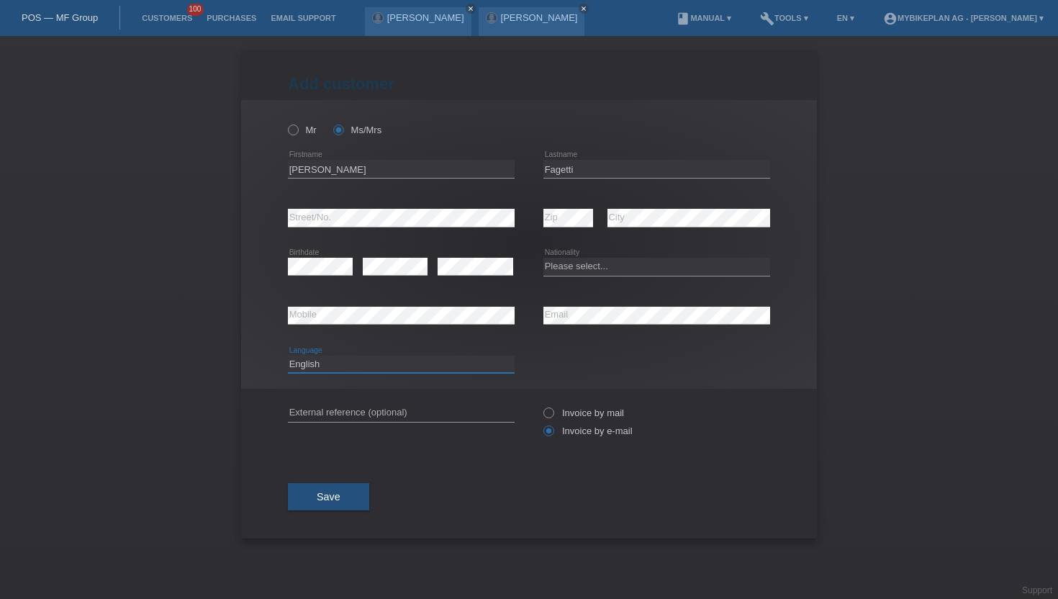
select select "it"
click at [288, 355] on select "Deutsch Français Italiano English" at bounding box center [401, 363] width 227 height 17
click at [583, 263] on select "Please select... Switzerland Austria Germany Liechtenstein ------------ Afghani…" at bounding box center [656, 266] width 227 height 17
select select "CH"
click at [543, 258] on select "Please select... Switzerland Austria Germany Liechtenstein ------------ Afghani…" at bounding box center [656, 266] width 227 height 17
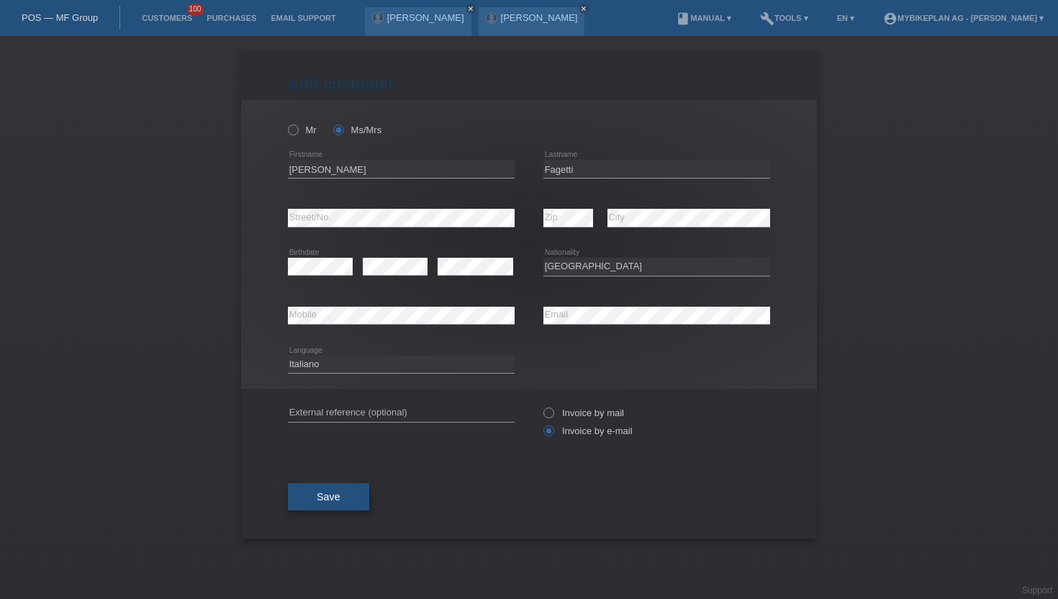
click at [311, 506] on button "Save" at bounding box center [328, 496] width 81 height 27
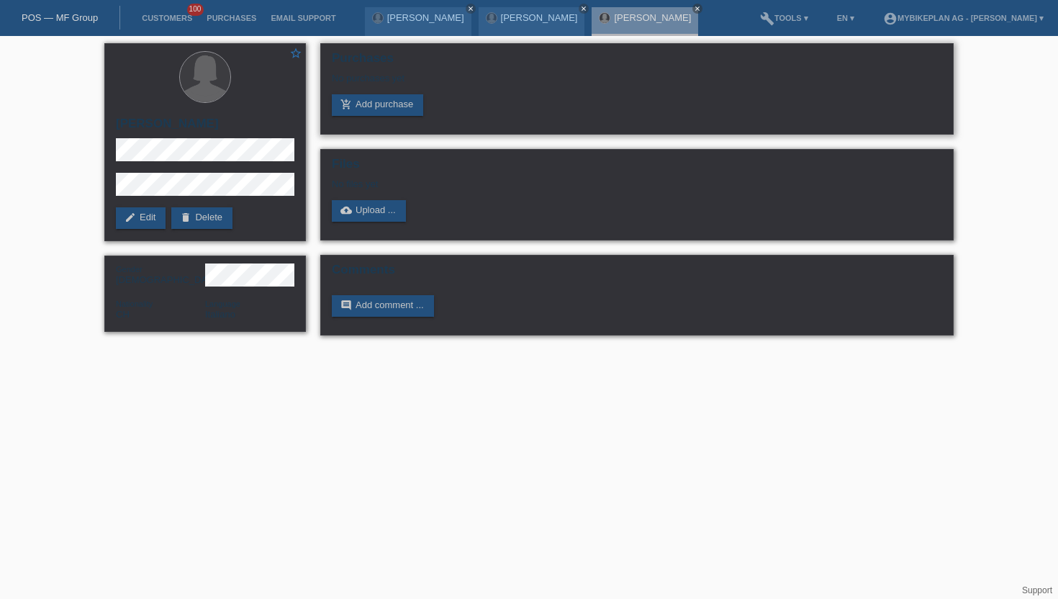
click at [369, 119] on div "Purchases No purchases yet add_shopping_cart Add purchase" at bounding box center [636, 88] width 633 height 91
click at [368, 105] on link "add_shopping_cart Add purchase" at bounding box center [377, 105] width 91 height 22
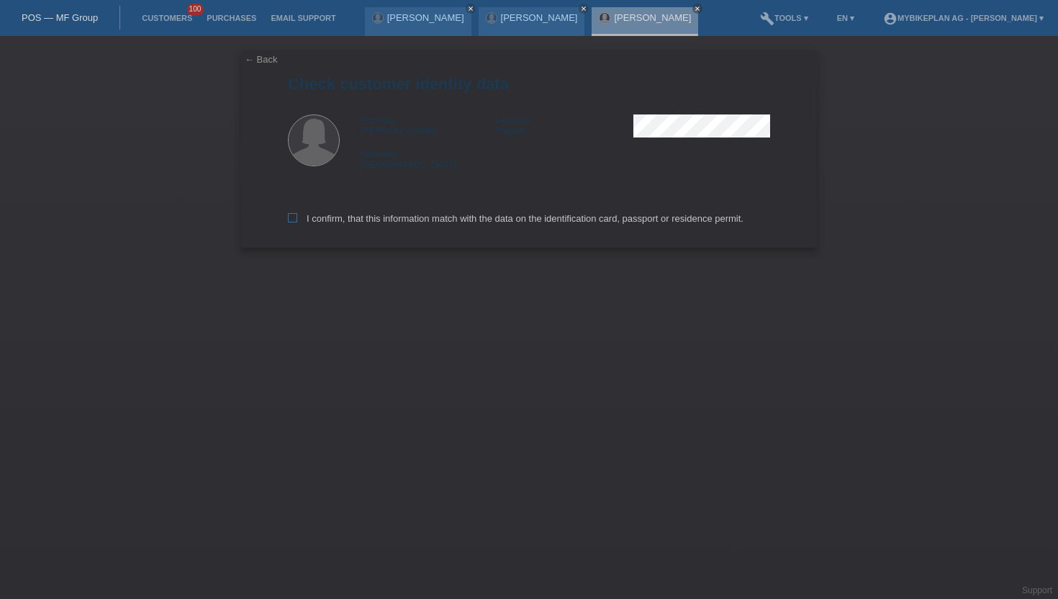
click at [292, 222] on icon at bounding box center [292, 217] width 9 height 9
click at [292, 222] on input "I confirm, that this information match with the data on the identification card…" at bounding box center [292, 217] width 9 height 9
checkbox input "true"
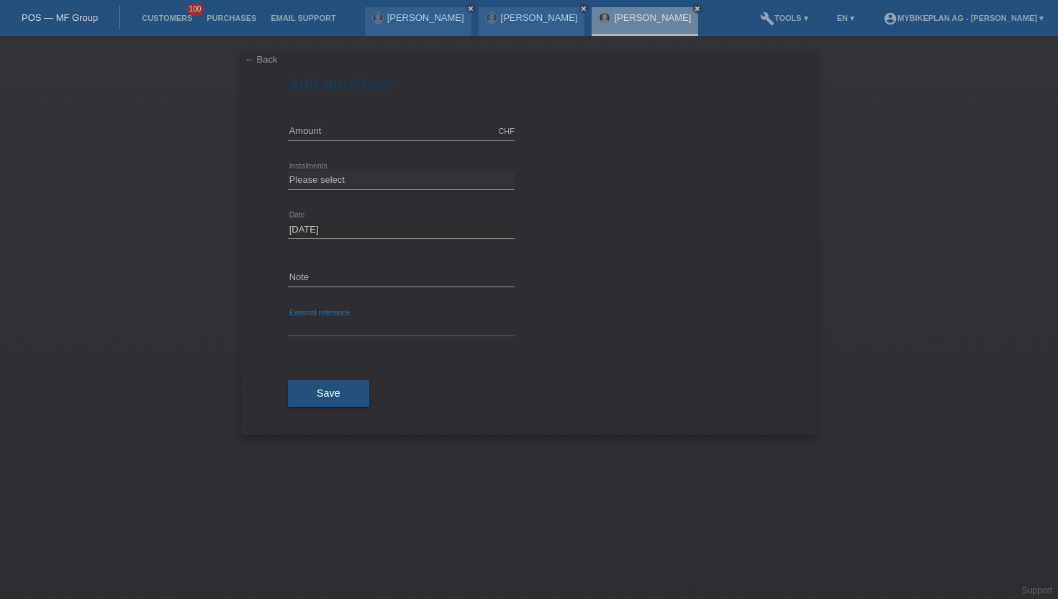
click at [338, 332] on input "text" at bounding box center [401, 327] width 227 height 18
paste input "44148147019"
type input "44148147019"
click at [310, 140] on div "CHF error Amount" at bounding box center [401, 131] width 227 height 49
click at [311, 133] on input "text" at bounding box center [401, 131] width 227 height 18
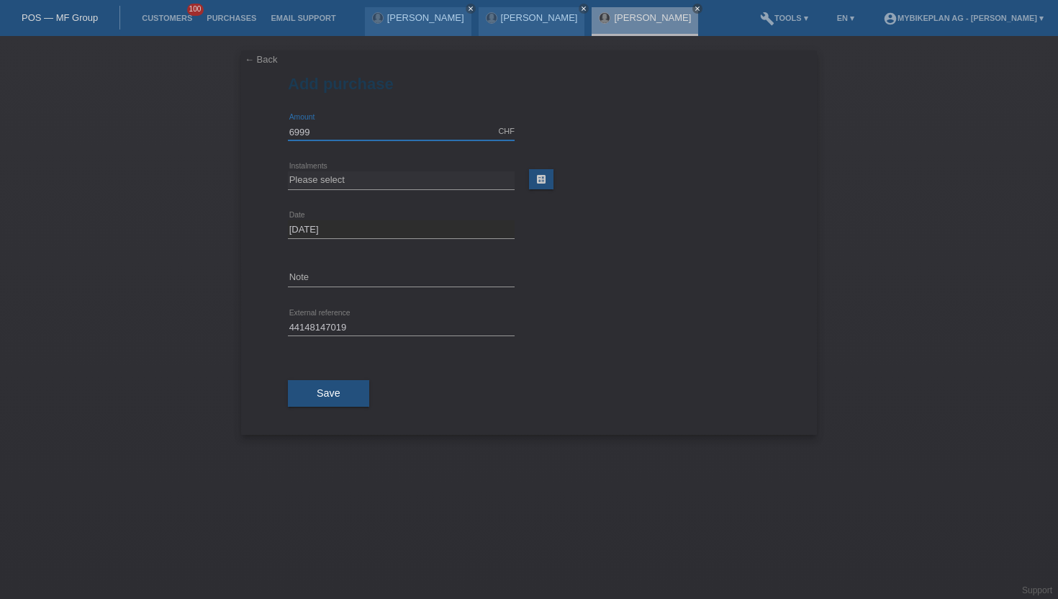
type input "6999.00"
click at [330, 178] on select "Please select 6 instalments 12 instalments 18 instalments 24 instalments 36 ins…" at bounding box center [401, 179] width 227 height 17
select select "488"
click at [288, 171] on select "Please select 6 instalments 12 instalments 18 instalments 24 instalments 36 ins…" at bounding box center [401, 179] width 227 height 17
click at [325, 388] on span "Save" at bounding box center [329, 393] width 24 height 12
